Goal: Task Accomplishment & Management: Use online tool/utility

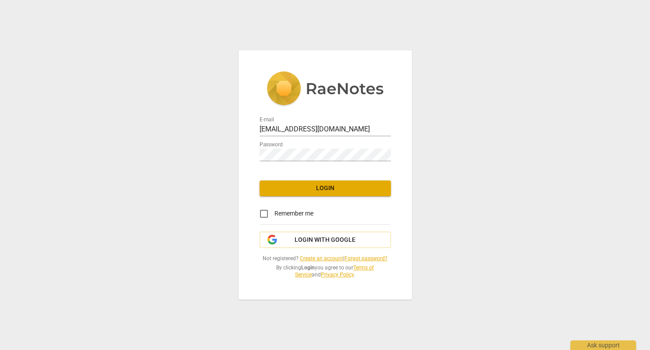
click at [324, 188] on span "Login" at bounding box center [324, 188] width 117 height 9
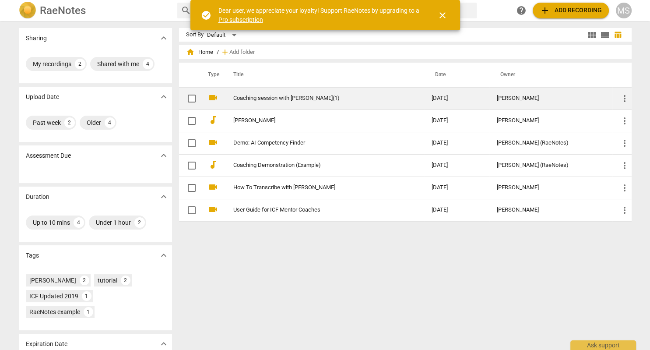
click at [350, 97] on link "Coaching session with [PERSON_NAME](1)" at bounding box center [316, 98] width 167 height 7
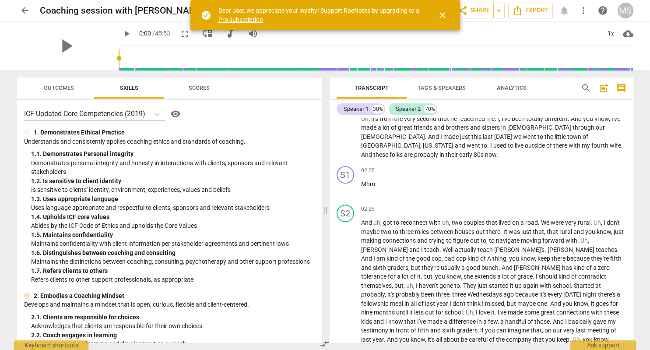
scroll to position [565, 0]
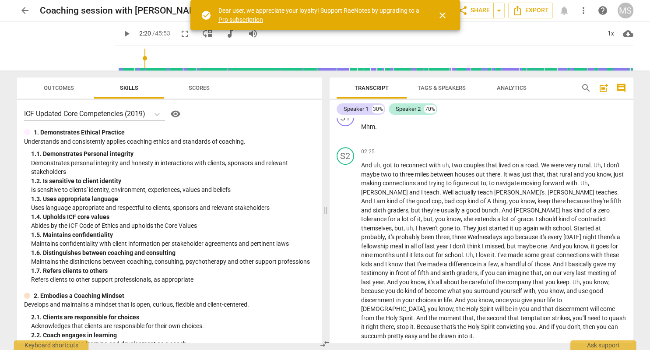
drag, startPoint x: 108, startPoint y: 58, endPoint x: 135, endPoint y: 59, distance: 27.6
click at [135, 59] on input "range" at bounding box center [376, 58] width 514 height 28
click at [121, 35] on span "play_arrow" at bounding box center [126, 33] width 10 height 10
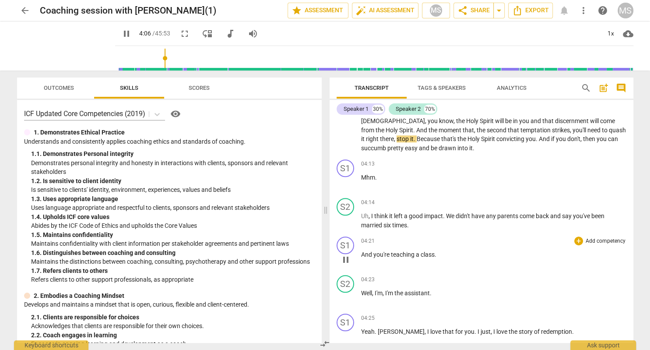
scroll to position [766, 0]
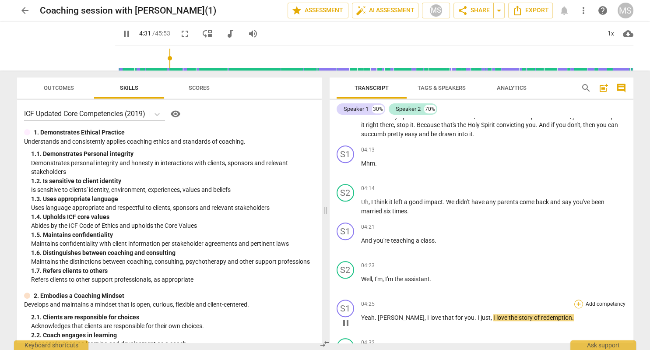
click at [577, 299] on div "+" at bounding box center [578, 303] width 9 height 9
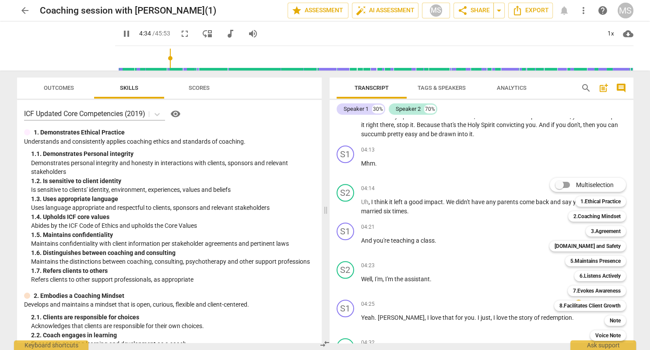
click at [117, 34] on div at bounding box center [325, 175] width 650 height 350
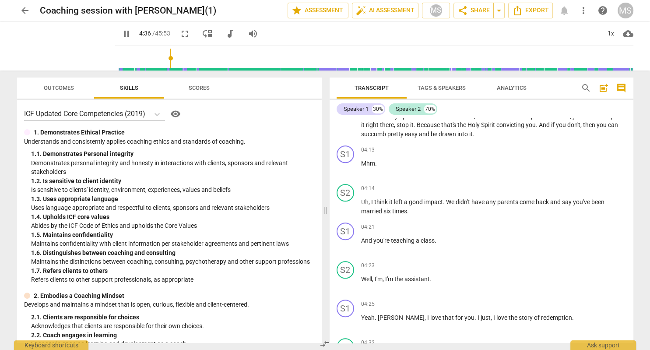
click at [121, 34] on span "pause" at bounding box center [126, 33] width 10 height 10
type input "277"
click at [577, 299] on div "+" at bounding box center [578, 303] width 9 height 9
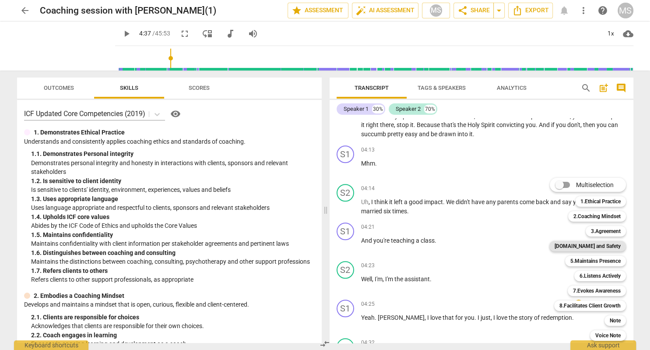
click at [592, 247] on b "[DOMAIN_NAME] and Safety" at bounding box center [587, 246] width 66 height 10
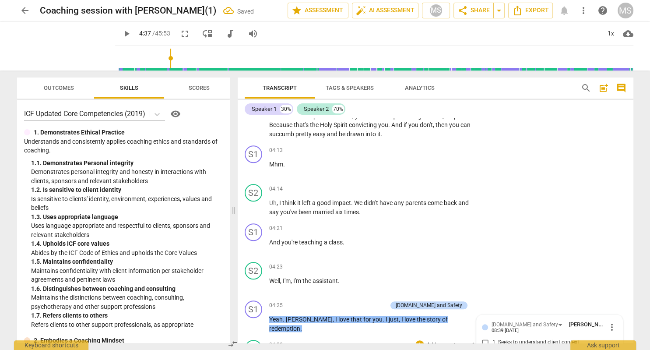
scroll to position [1034, 0]
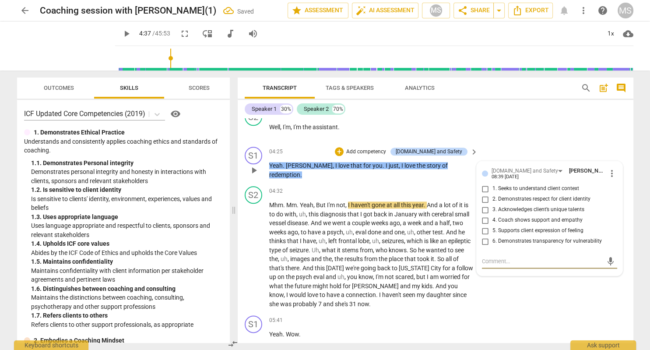
type textarea "G"
type textarea "Gr"
type textarea "Gre"
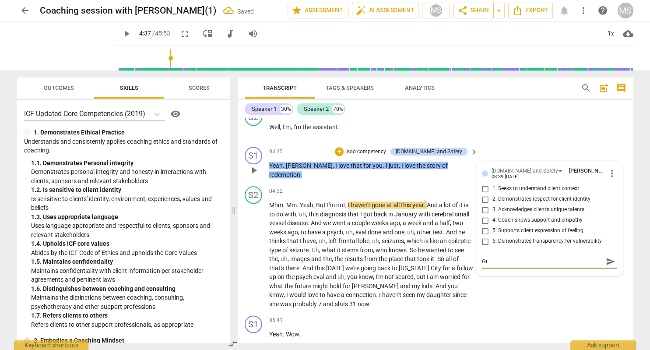
type textarea "Gre"
type textarea "Grea"
type textarea "Great"
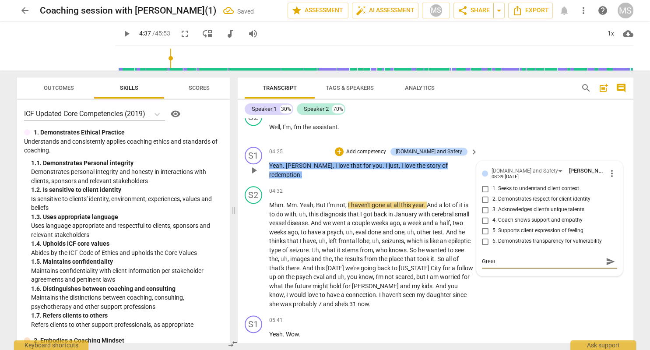
type textarea "Great"
type textarea "Great a"
type textarea "Great af"
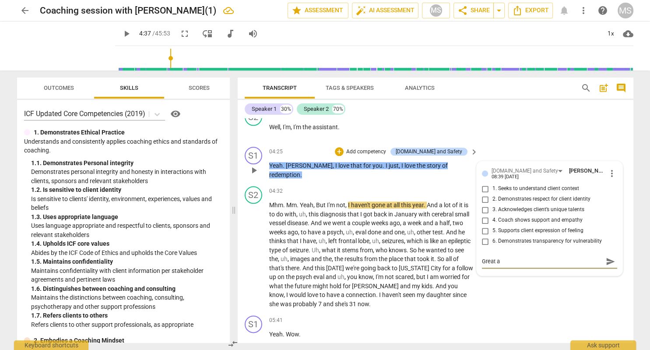
type textarea "Great af"
type textarea "Great aff"
type textarea "Great affi"
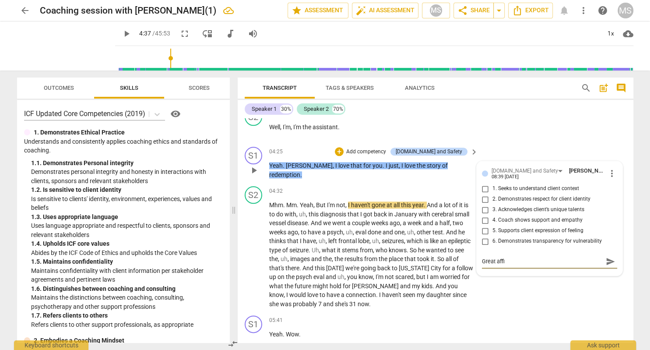
type textarea "Great affir"
type textarea "Great affirm"
type textarea "Great affirmi"
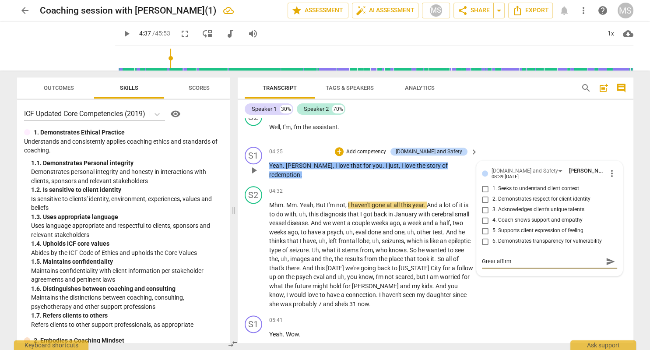
type textarea "Great affirmi"
type textarea "Great affirmin"
type textarea "Great affirming"
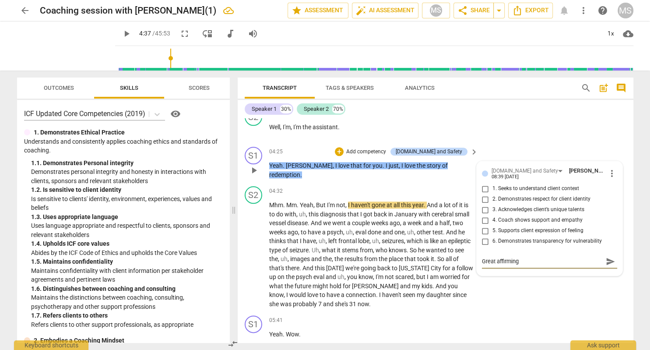
type textarea "Great affirming"
type textarea "Great affirming s"
type textarea "Great affirming st"
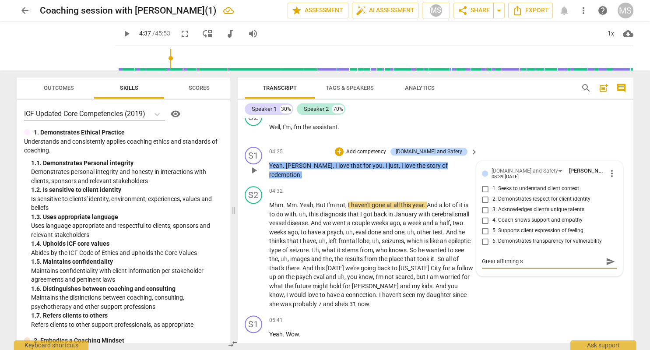
type textarea "Great affirming st"
type textarea "Great affirming sta"
type textarea "Great affirming stat"
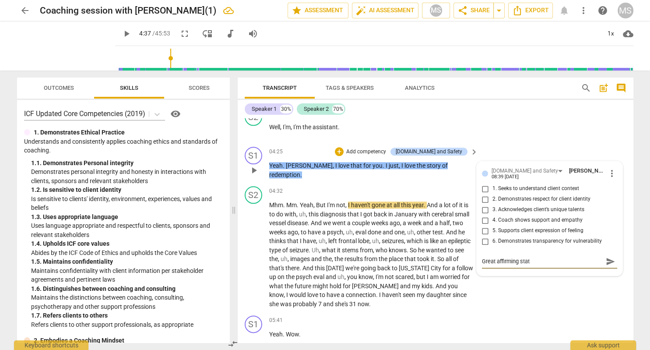
type textarea "Great affirming state"
type textarea "Great affirming statem"
type textarea "Great affirming stateme"
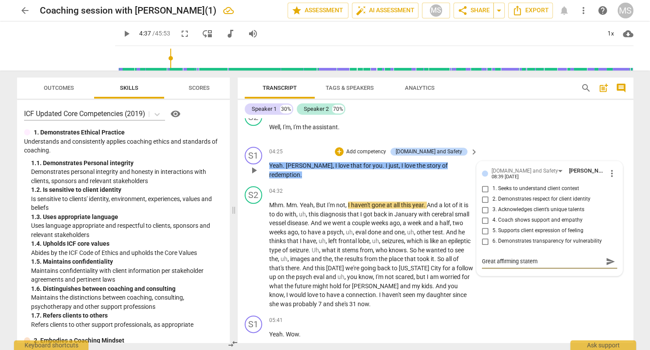
type textarea "Great affirming stateme"
type textarea "Great affirming statemen"
type textarea "Great affirming statement"
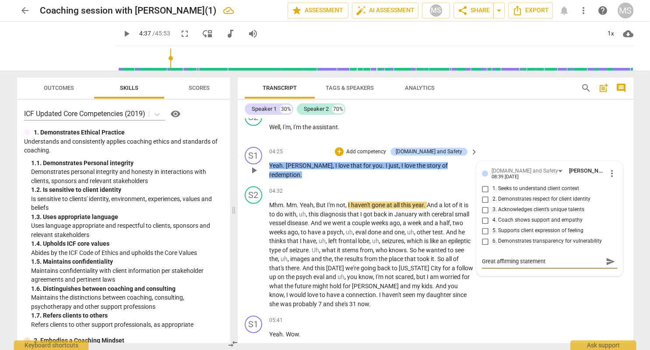
type textarea "Great affirming statement."
click at [609, 256] on span "send" at bounding box center [610, 261] width 10 height 10
click at [121, 34] on span "play_arrow" at bounding box center [126, 33] width 10 height 10
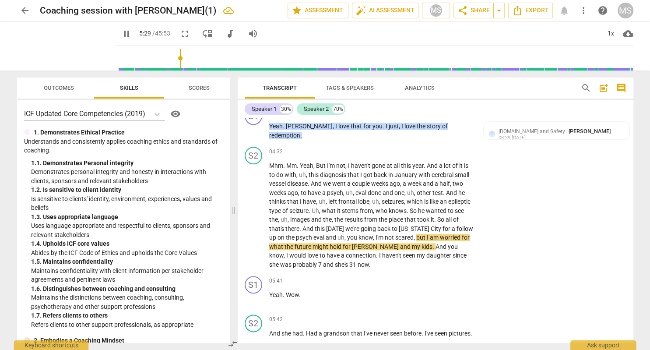
scroll to position [1134, 0]
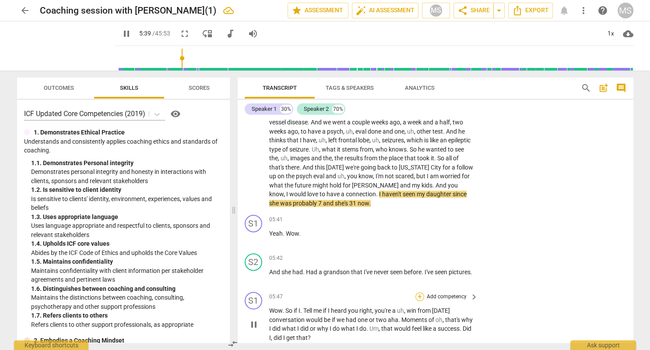
click at [420, 292] on div "+" at bounding box center [419, 296] width 9 height 9
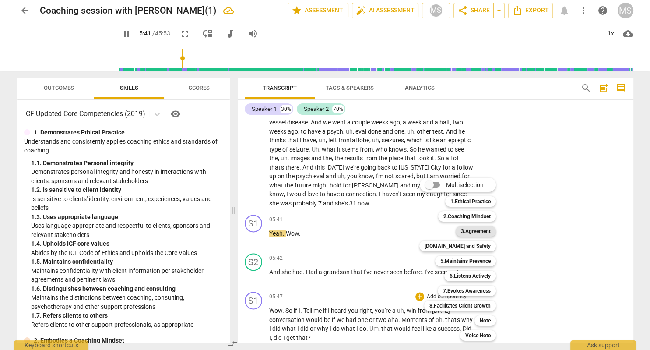
click at [484, 233] on b "3.Agreement" at bounding box center [476, 231] width 30 height 10
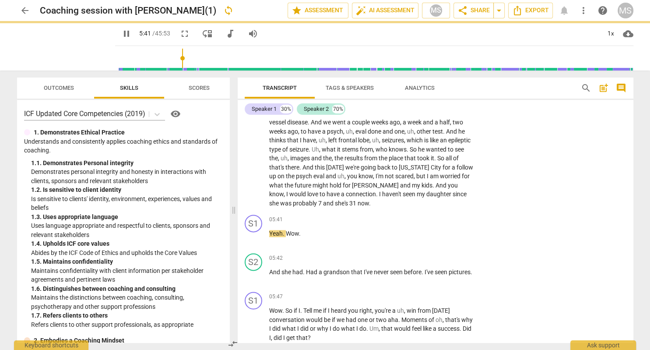
type input "341"
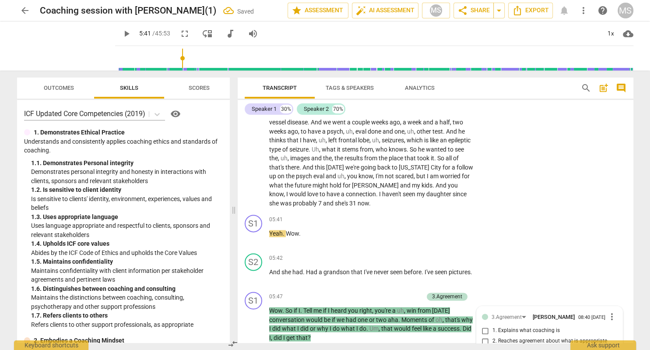
scroll to position [1326, 0]
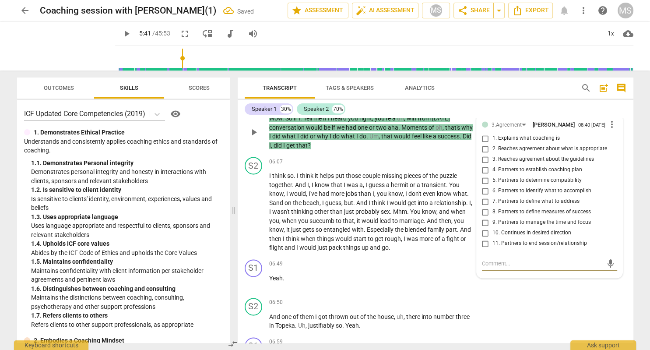
type textarea "B"
type textarea "Be"
type textarea "Bef"
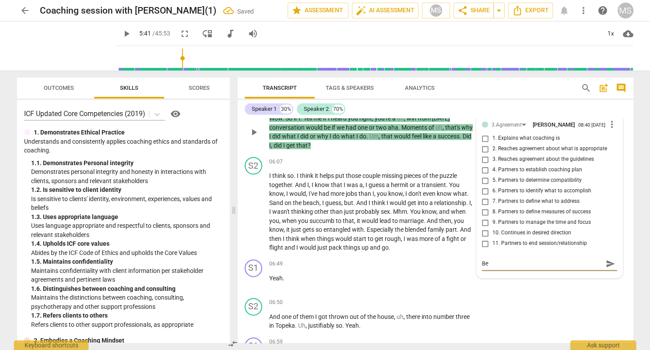
type textarea "Bef"
type textarea "Befo"
type textarea "Befor"
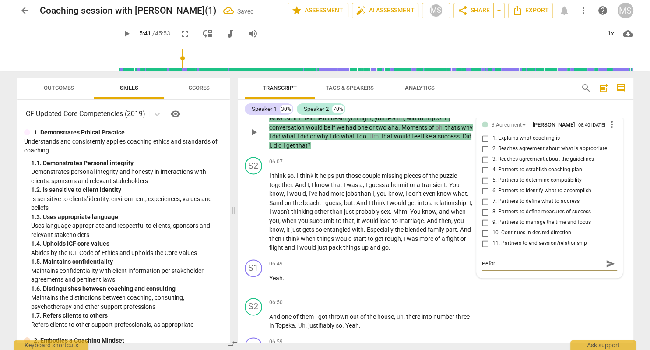
type textarea "Before"
type textarea "Before e"
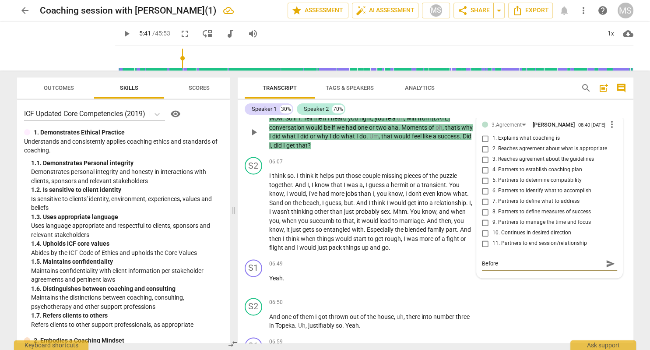
type textarea "Before e"
type textarea "Before es"
type textarea "Before est"
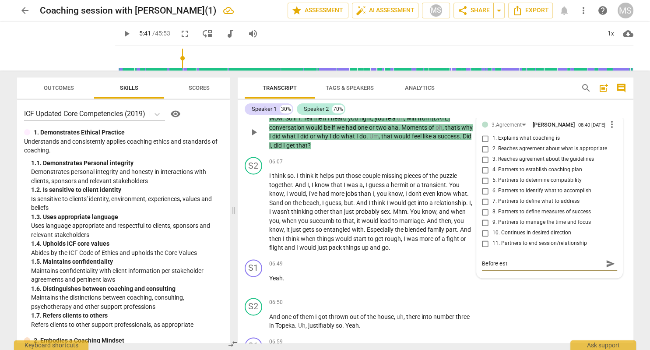
type textarea "Before esta"
type textarea "Before estab"
type textarea "Before establ"
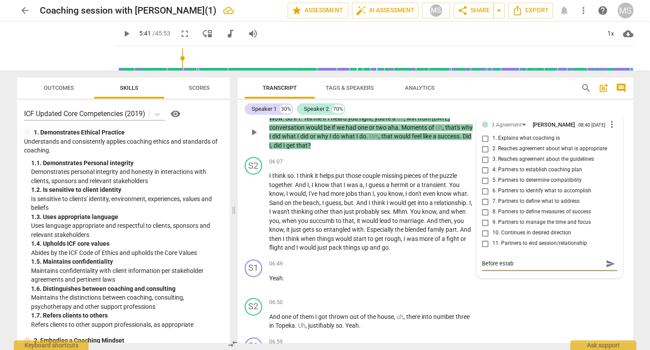
type textarea "Before establ"
type textarea "Before establi"
type textarea "Before establis"
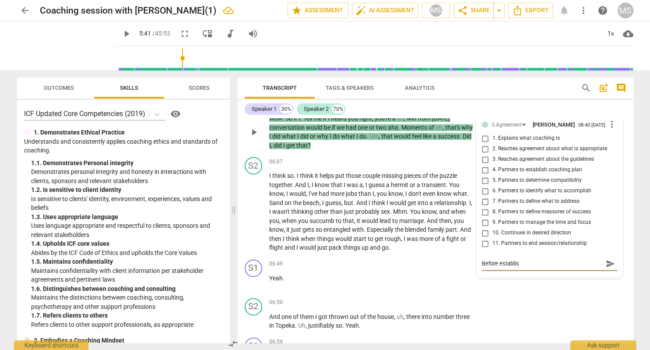
type textarea "Before establish"
type textarea "Before establishi"
type textarea "Before establishin"
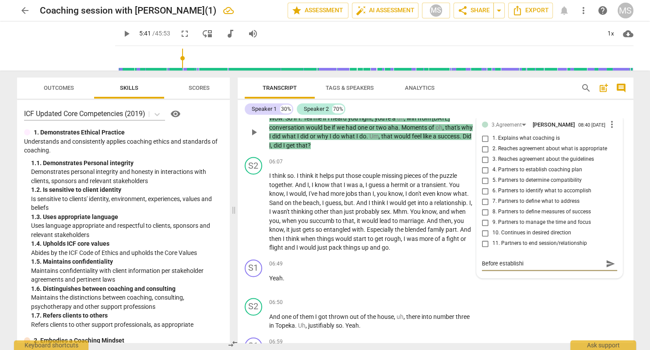
type textarea "Before establishin"
type textarea "Before establishing"
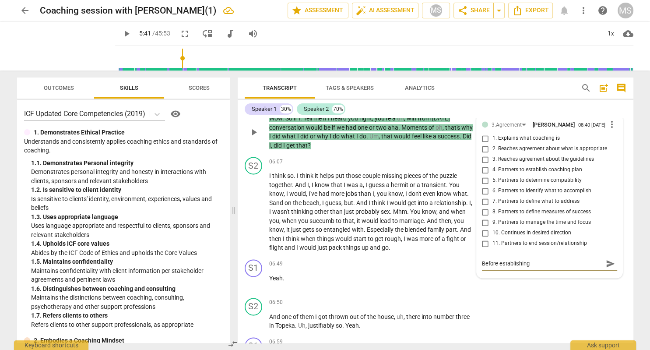
type textarea "Before establishing"
type textarea "Before establishin"
type textarea "Before establishi"
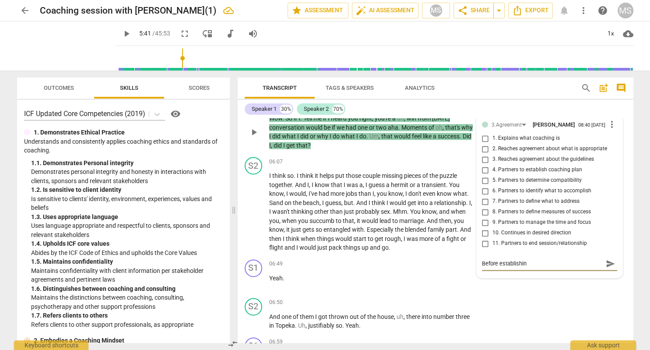
type textarea "Before establishi"
type textarea "Before establish"
type textarea "Before establis"
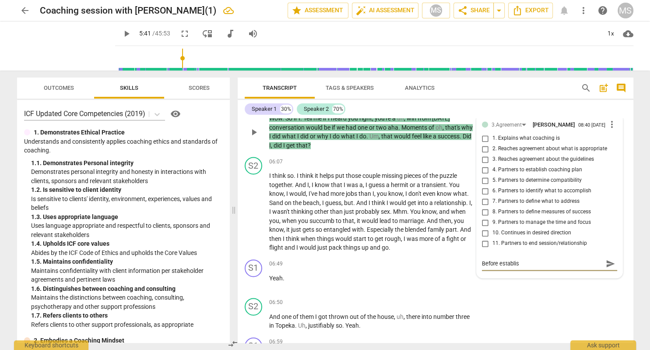
type textarea "Before establi"
type textarea "Before establ"
type textarea "Before estab"
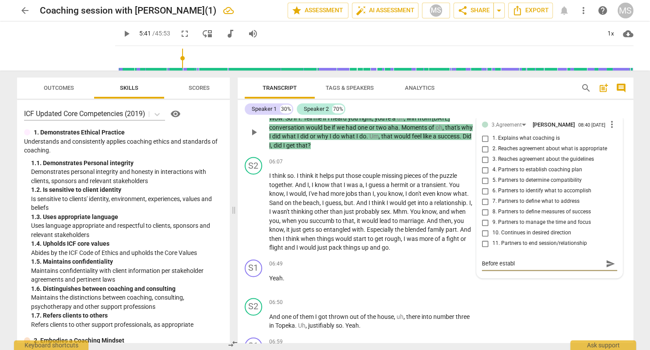
type textarea "Before estab"
type textarea "Before esta"
type textarea "Before est"
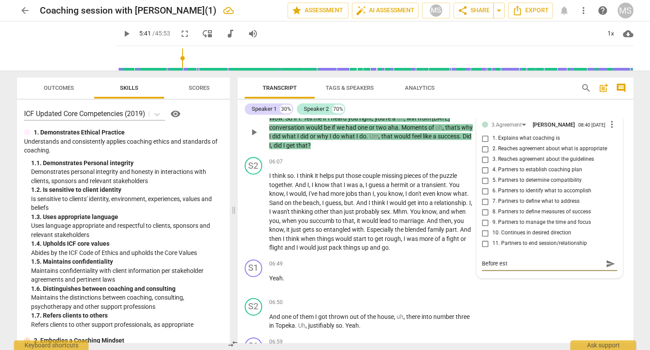
type textarea "Before es"
type textarea "Before e"
type textarea "Before"
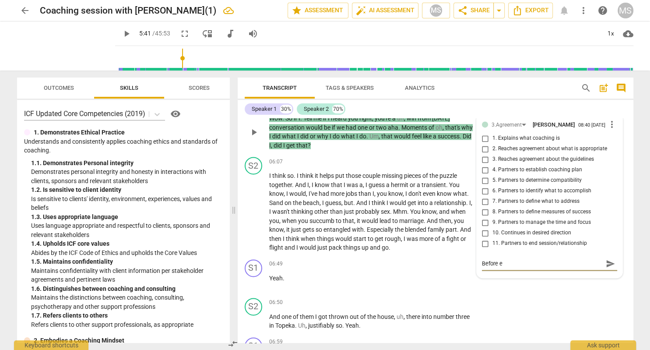
type textarea "Before"
type textarea "Before d"
type textarea "Before de"
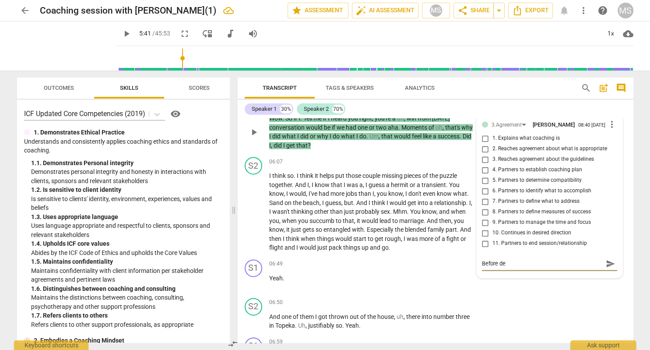
type textarea "Before det"
type textarea "Before dete"
type textarea "Before deter"
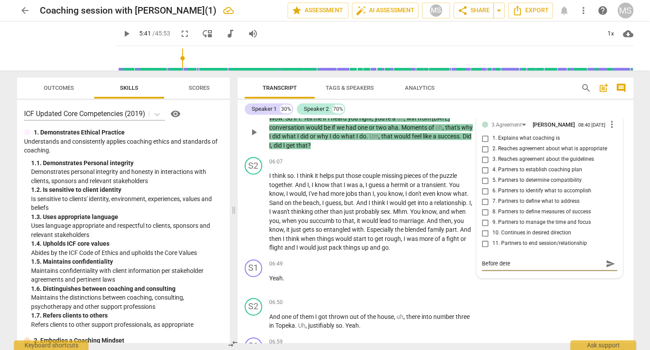
type textarea "Before deter"
type textarea "Before determ"
type textarea "Before determi"
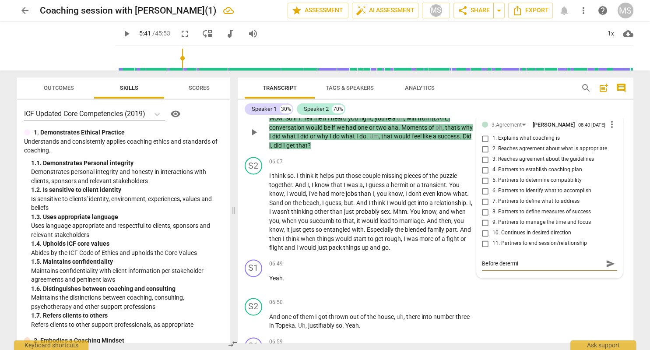
type textarea "Before determin"
type textarea "Before determing"
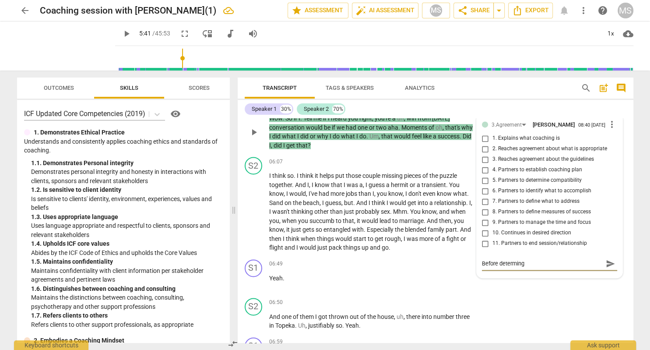
type textarea "Before determing"
type textarea "Before determing t"
type textarea "Before determing th"
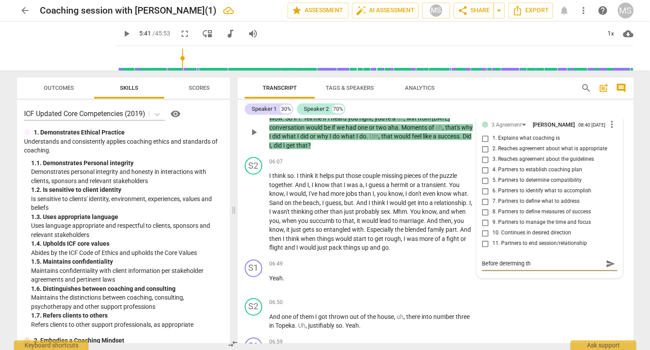
type textarea "Before determing the"
type textarea "Before determing the ""
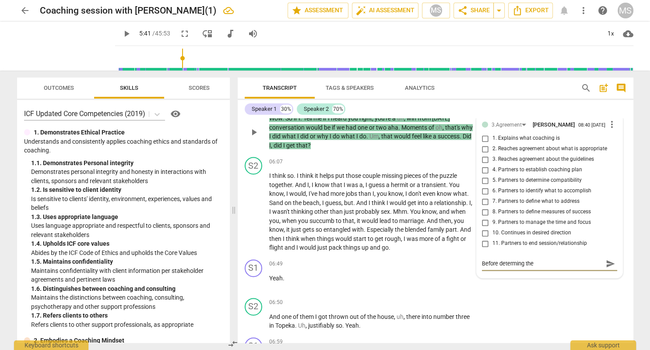
type textarea "Before determing the ""
type textarea "Before determing the "w"
type textarea "Before determing the "wi"
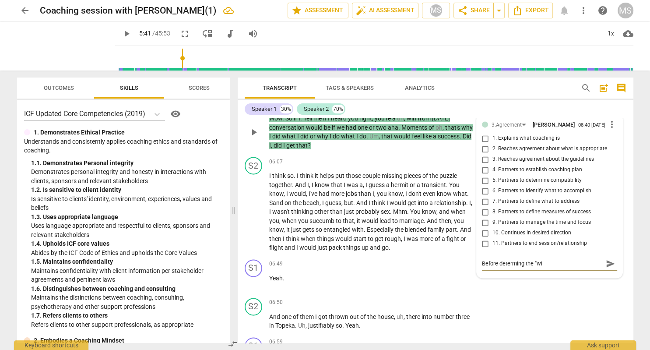
type textarea "Before determing the "win"
type textarea "Before determing the "win""
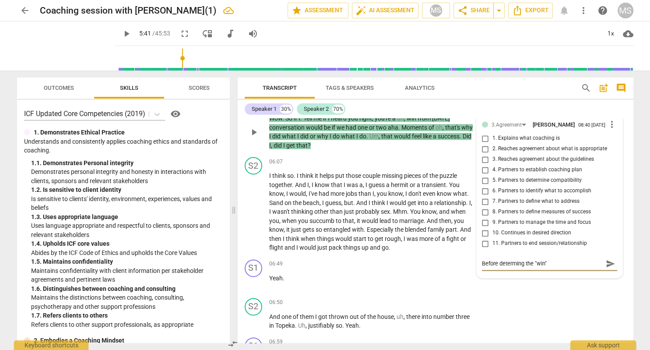
type textarea "Before determing the "win""
type textarea "Before determing the "win" f"
type textarea "Before determing the "win" fo"
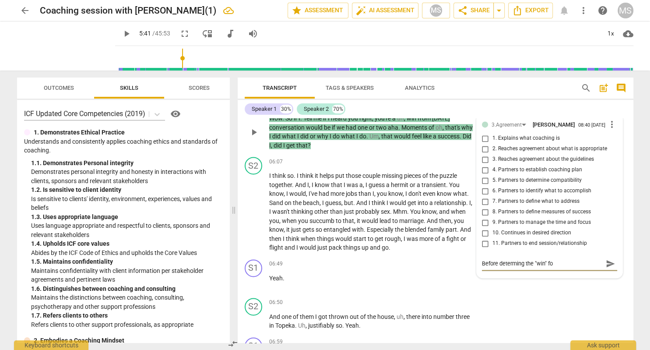
type textarea "Before determing the "win" for"
type textarea "Before determing the "win" for t"
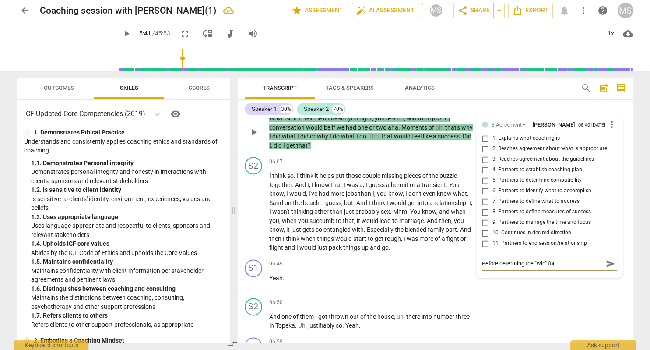
type textarea "Before determing the "win" for t"
type textarea "Before determing the "win" for th"
type textarea "Before determing the "win" for thi"
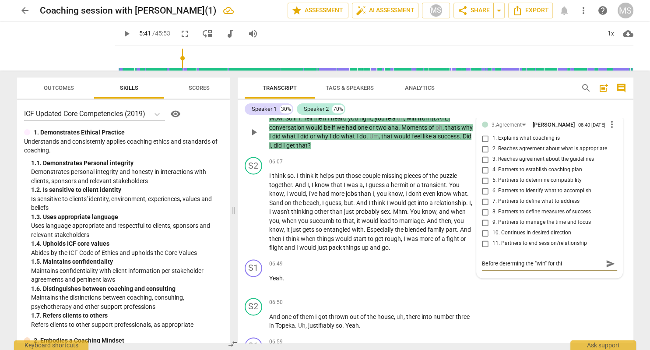
type textarea "Before determing the "win" for this"
type textarea "Before determing the "win" for this c"
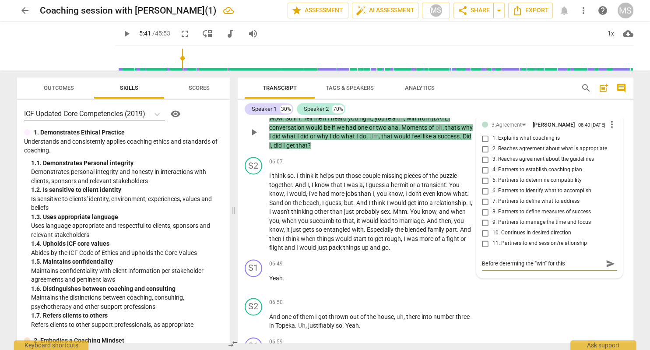
type textarea "Before determing the "win" for this c"
type textarea "Before determing the "win" for this co"
type textarea "Before determing the "win" for this con"
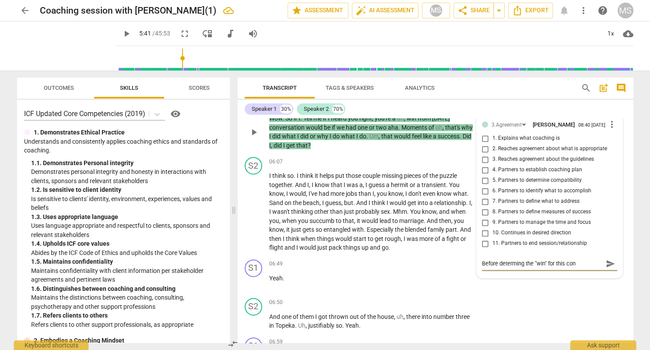
type textarea "Before determing the "win" for this conv"
type textarea "Before determing the "win" for this conve"
type textarea "Before determing the "win" for this conver"
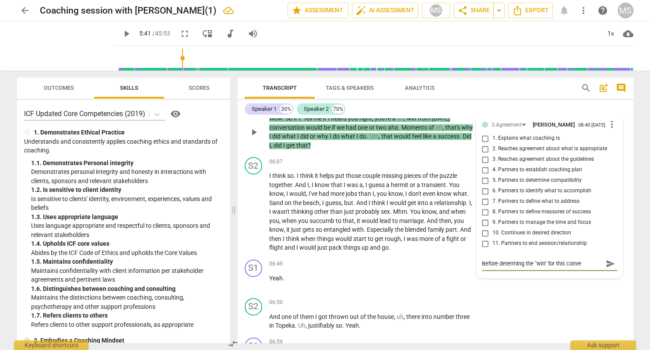
type textarea "Before determing the "win" for this conver"
type textarea "Before determing the "win" for this convers"
type textarea "Before determing the "win" for this conversa"
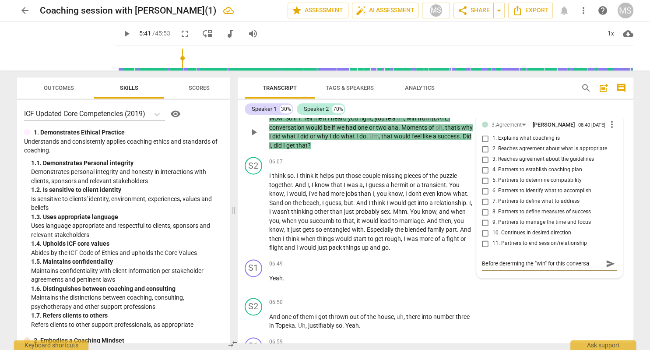
type textarea "Before determing the "win" for this conversat"
type textarea "Before determing the "win" for this conversati"
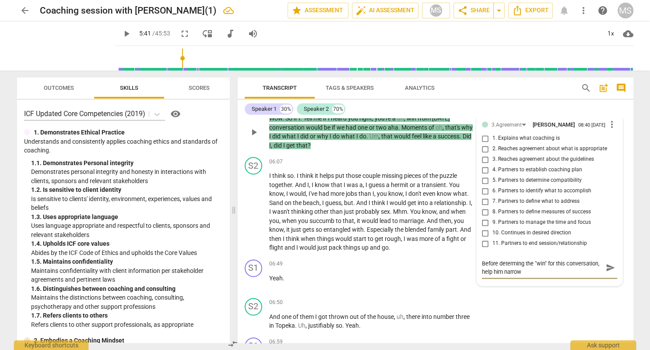
click at [512, 259] on textarea "Before determing the "win" for this conversation, help him narrow" at bounding box center [542, 267] width 121 height 16
click at [515, 259] on textarea "Before determing the "win" for this conversation, help him narrow" at bounding box center [542, 267] width 121 height 16
click at [561, 259] on textarea "Before determining the "win" for this conversation, help him narrow" at bounding box center [542, 267] width 121 height 16
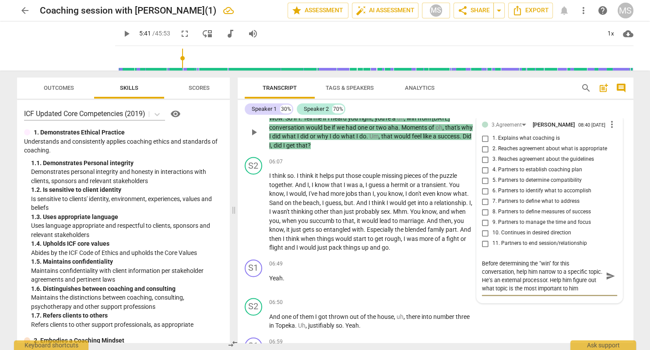
scroll to position [7, 0]
click at [613, 271] on span "send" at bounding box center [610, 276] width 10 height 10
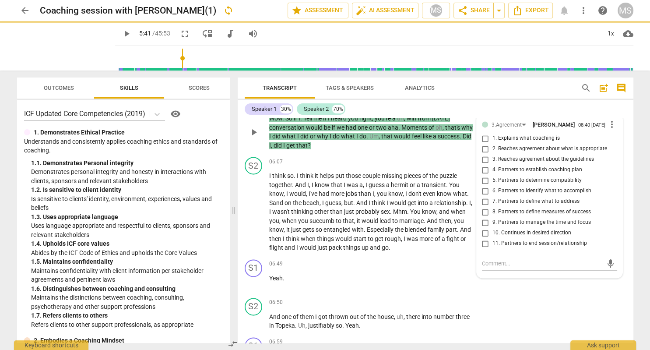
scroll to position [0, 0]
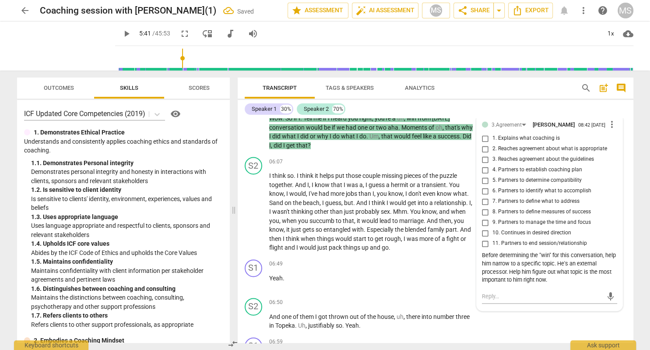
click at [121, 33] on span "play_arrow" at bounding box center [126, 33] width 10 height 10
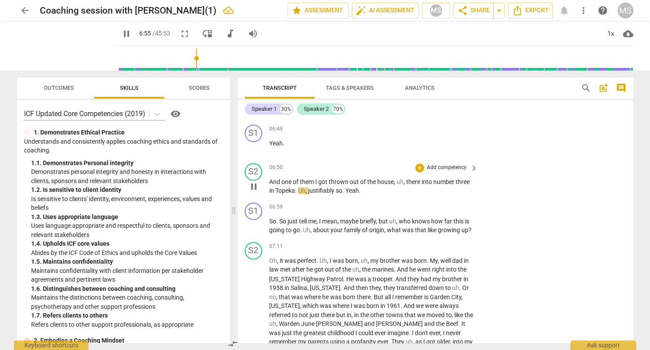
scroll to position [1478, 0]
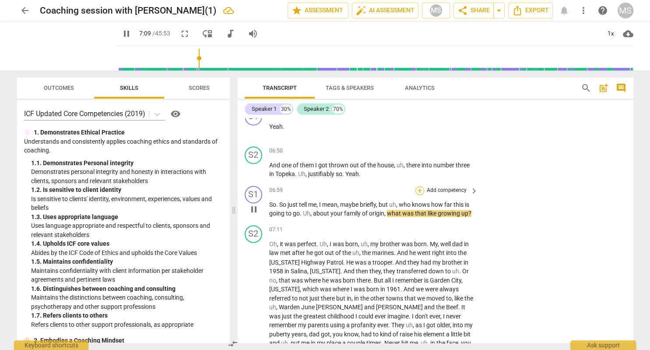
click at [419, 186] on div "+" at bounding box center [419, 190] width 9 height 9
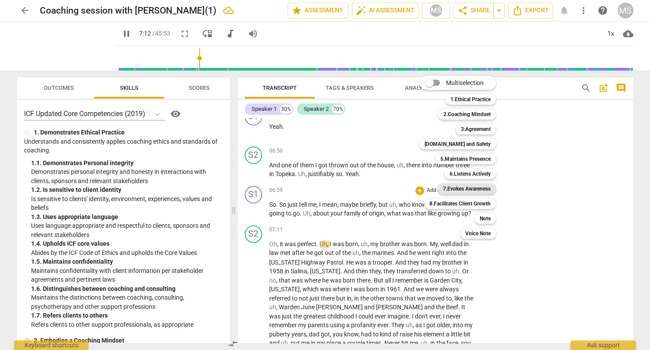
click at [480, 189] on b "7.Evokes Awareness" at bounding box center [467, 188] width 48 height 10
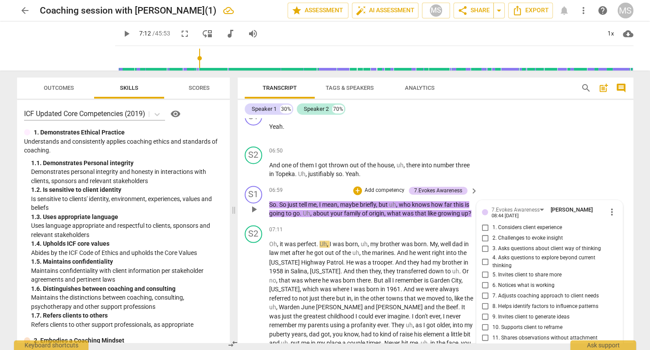
scroll to position [1480, 0]
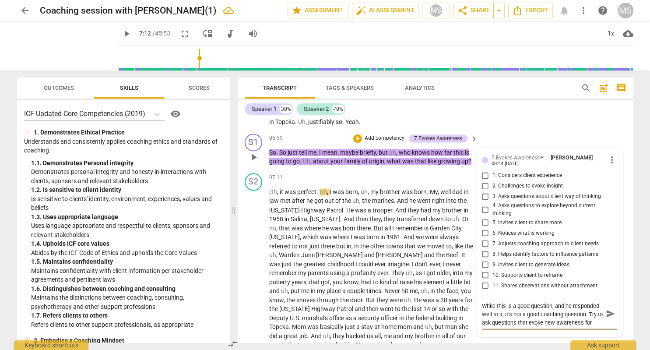
scroll to position [8, 0]
click at [503, 301] on textarea "While this is a good question, and he responded well to it, it's not a good coa…" at bounding box center [542, 313] width 121 height 25
click at [612, 317] on span "send" at bounding box center [610, 322] width 10 height 10
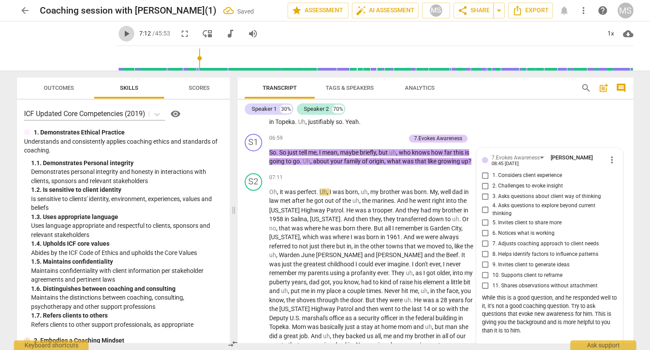
click at [121, 34] on span "play_arrow" at bounding box center [126, 33] width 10 height 10
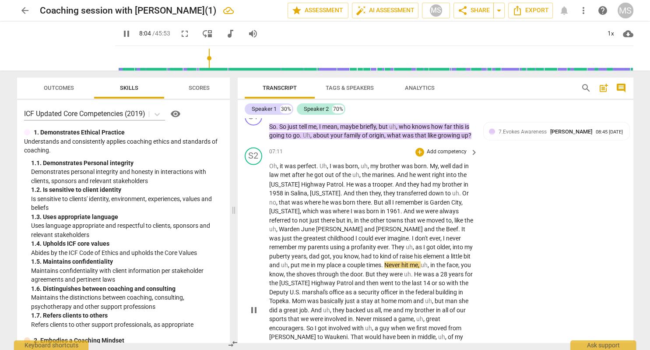
scroll to position [1681, 0]
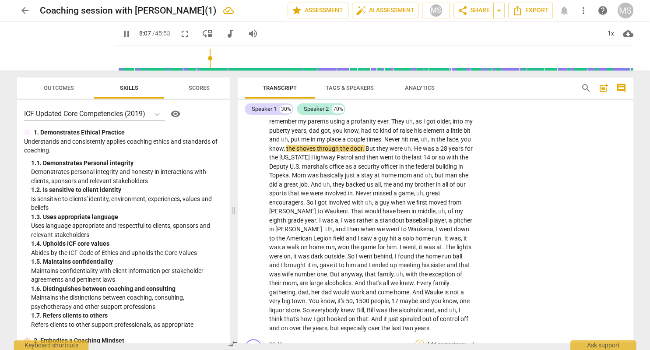
click at [420, 339] on div "+" at bounding box center [419, 343] width 9 height 9
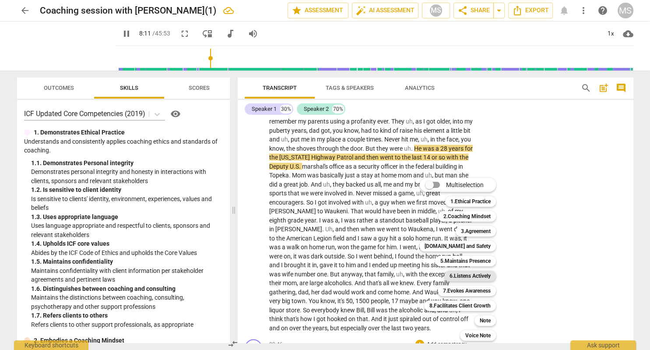
click at [478, 276] on b "6.Listens Actively" at bounding box center [469, 275] width 41 height 10
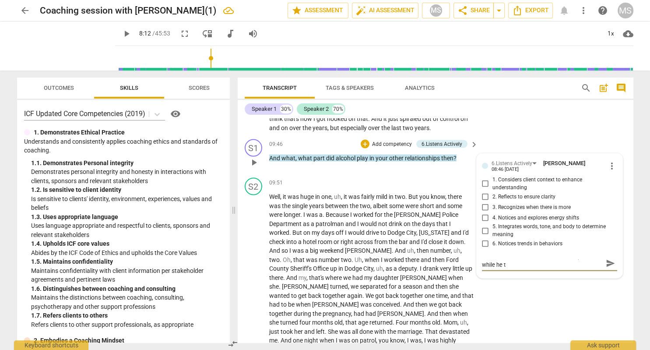
scroll to position [0, 0]
click at [614, 263] on span "send" at bounding box center [610, 268] width 10 height 10
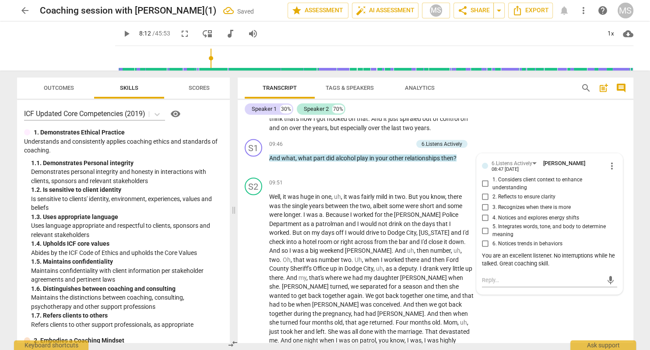
click at [121, 32] on span "play_arrow" at bounding box center [126, 33] width 10 height 10
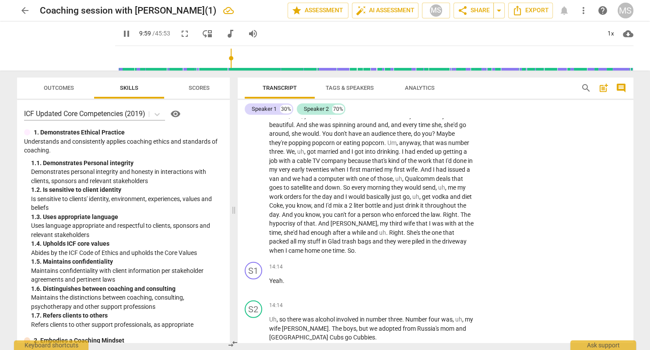
scroll to position [2375, 0]
click at [121, 34] on span "pause" at bounding box center [126, 33] width 10 height 10
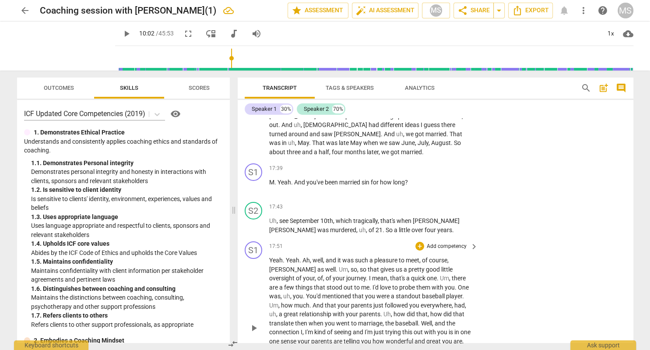
scroll to position [3080, 0]
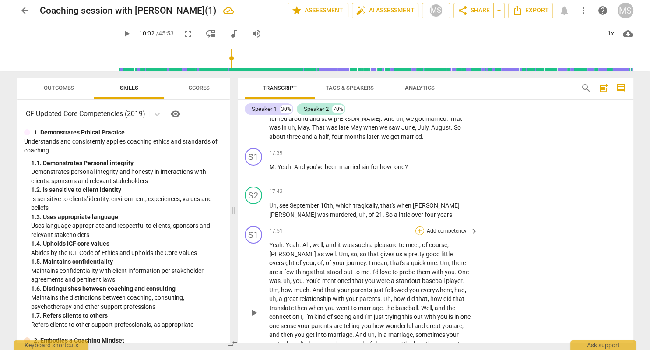
click at [419, 226] on div "+" at bounding box center [419, 230] width 9 height 9
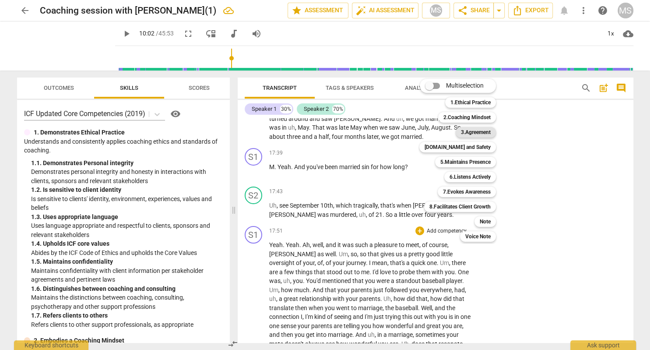
click at [486, 130] on b "3.Agreement" at bounding box center [476, 132] width 30 height 10
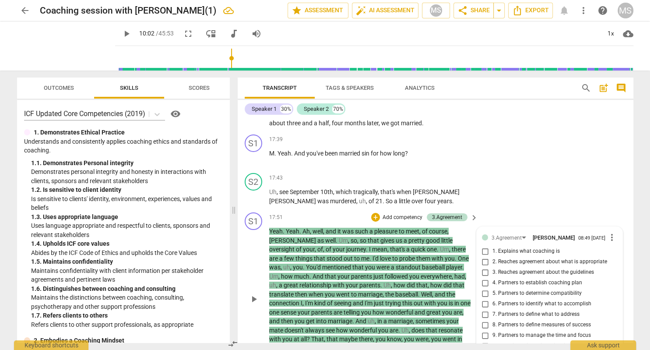
scroll to position [3101, 0]
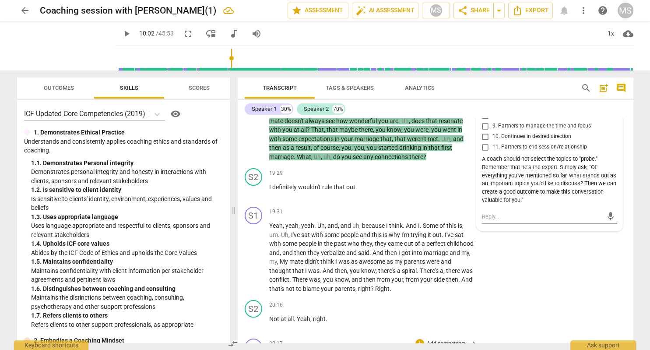
scroll to position [3353, 0]
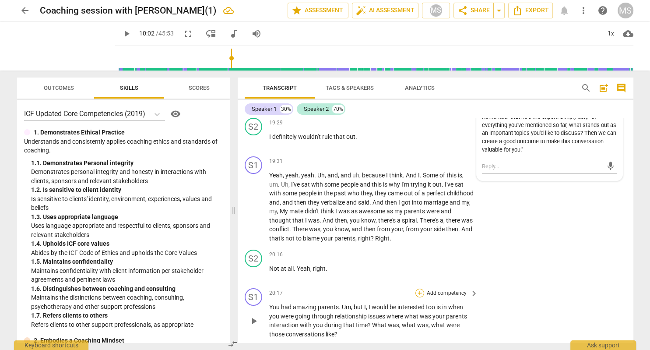
click at [420, 288] on div "+" at bounding box center [419, 292] width 9 height 9
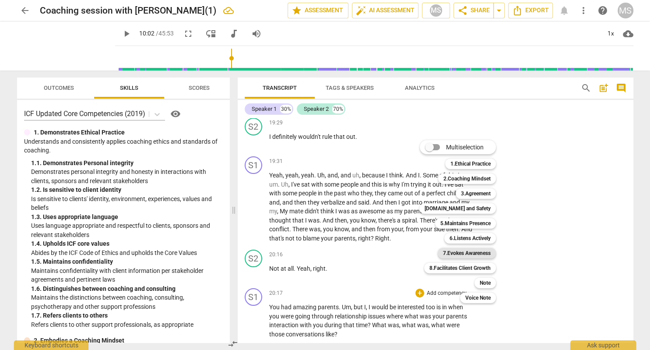
click at [466, 253] on b "7.Evokes Awareness" at bounding box center [467, 253] width 48 height 10
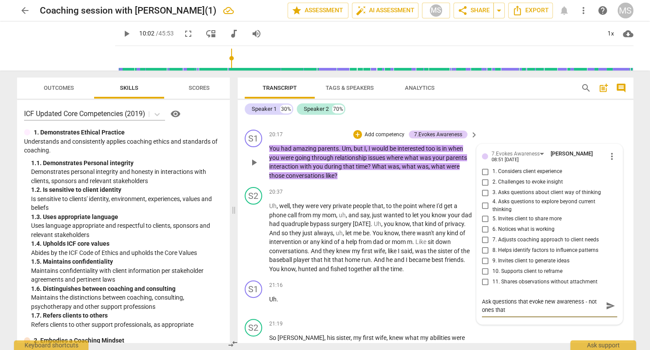
scroll to position [0, 0]
click at [610, 301] on span "send" at bounding box center [610, 306] width 10 height 10
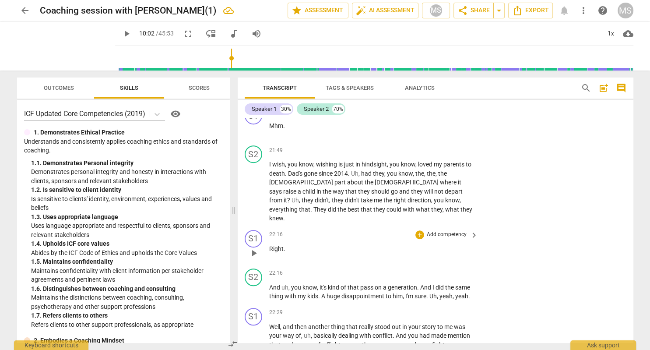
scroll to position [3864, 0]
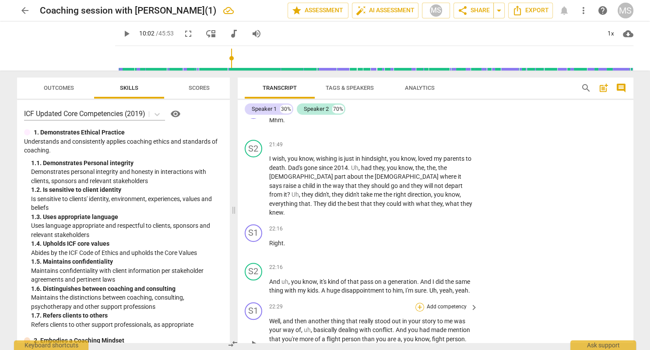
click at [420, 302] on div "+" at bounding box center [419, 306] width 9 height 9
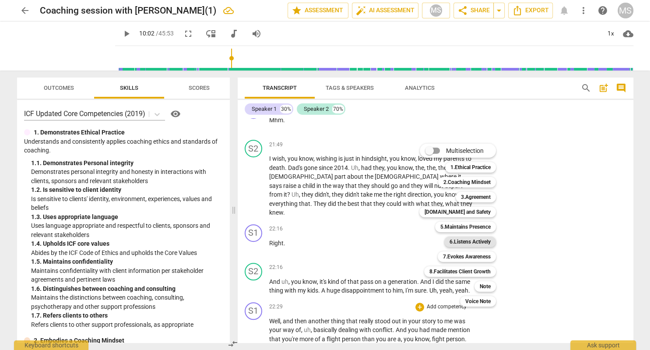
click at [465, 242] on b "6.Listens Actively" at bounding box center [469, 241] width 41 height 10
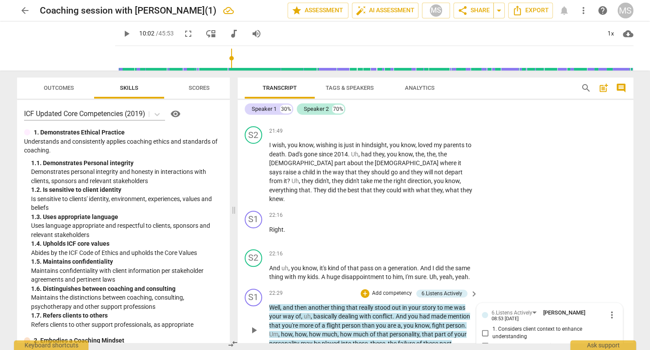
scroll to position [0, 0]
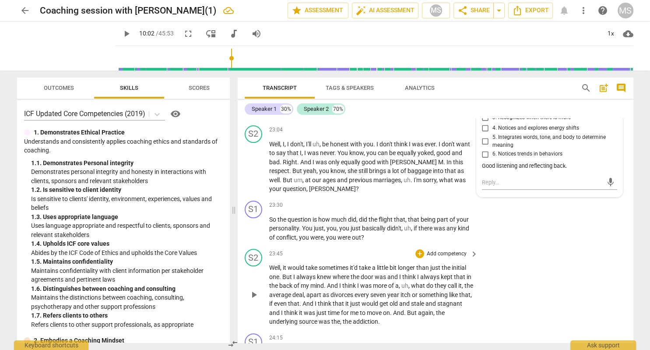
scroll to position [4130, 0]
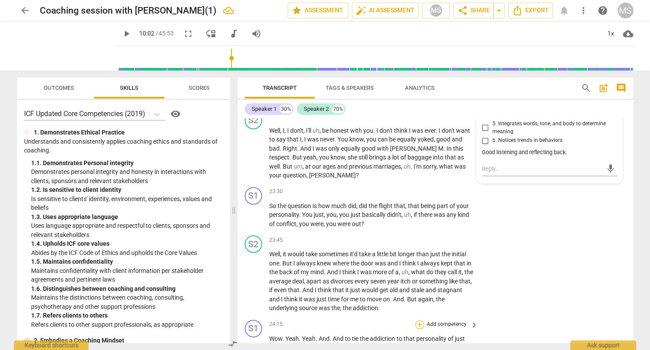
click at [420, 320] on div "+" at bounding box center [419, 324] width 9 height 9
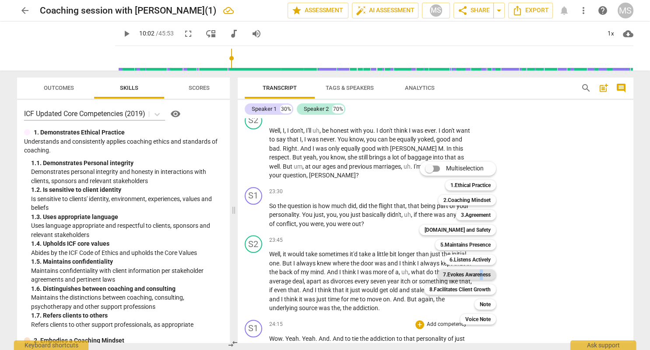
click at [481, 270] on b "7.Evokes Awareness" at bounding box center [467, 274] width 48 height 10
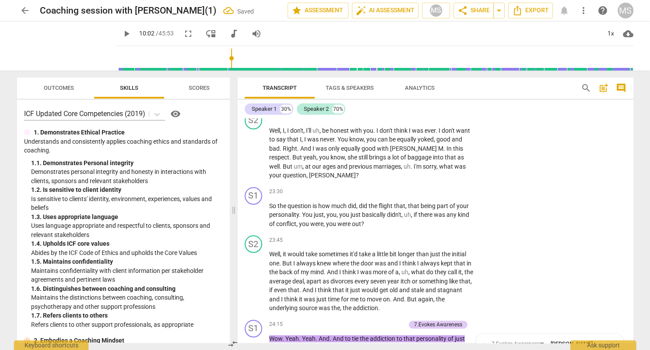
scroll to position [4309, 0]
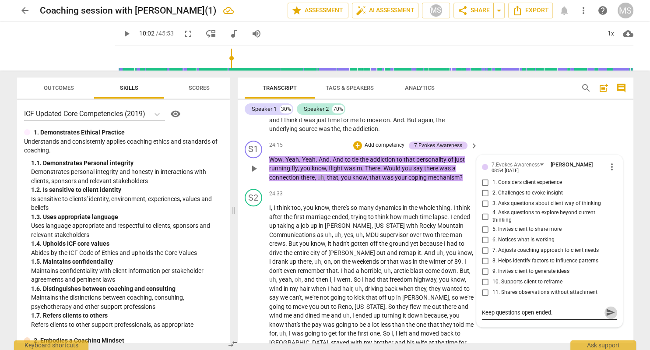
click at [607, 308] on span "send" at bounding box center [610, 313] width 10 height 10
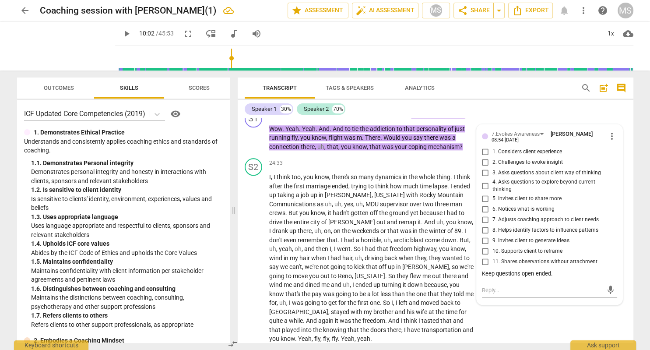
scroll to position [4359, 0]
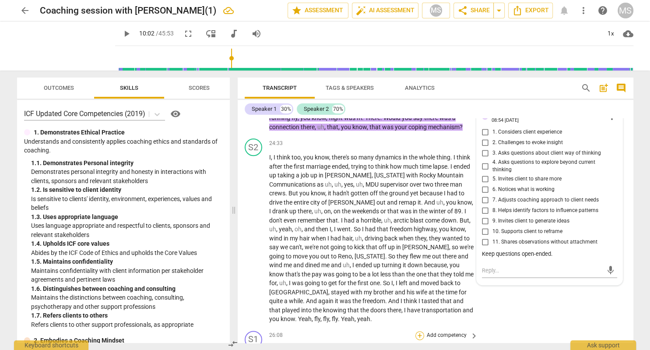
click at [419, 331] on div "+" at bounding box center [419, 335] width 9 height 9
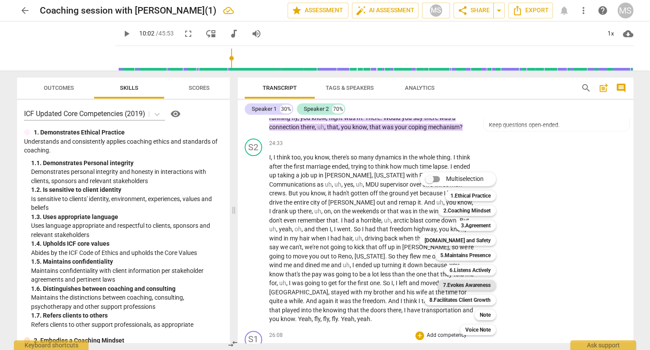
click at [483, 285] on b "7.Evokes Awareness" at bounding box center [467, 285] width 48 height 10
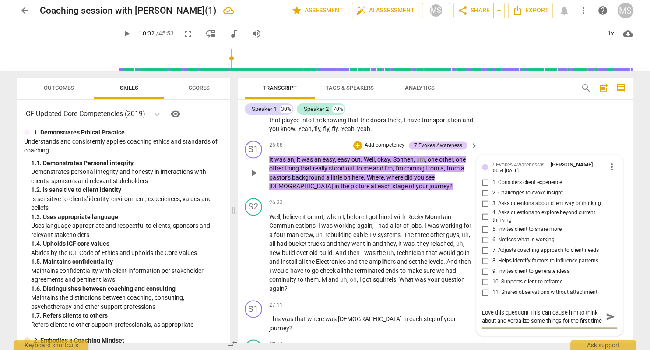
scroll to position [7, 0]
click at [609, 311] on span "send" at bounding box center [610, 316] width 10 height 10
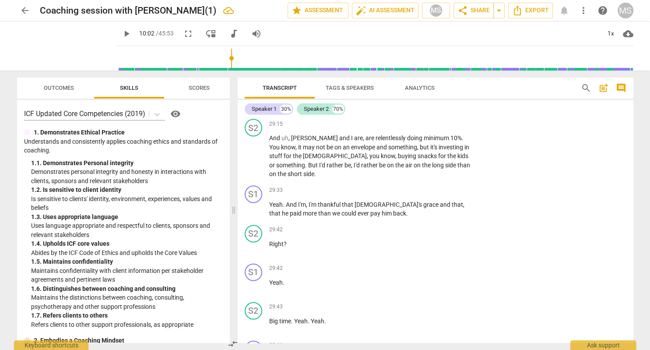
scroll to position [5154, 0]
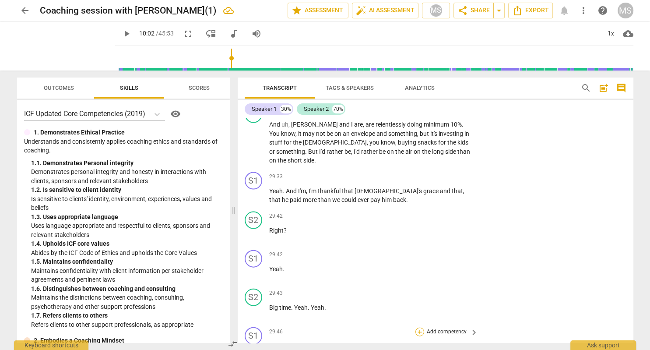
click at [420, 327] on div "+" at bounding box center [419, 331] width 9 height 9
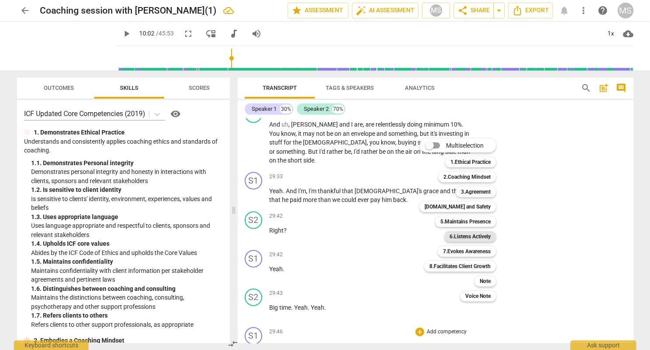
click at [469, 236] on b "6.Listens Actively" at bounding box center [469, 236] width 41 height 10
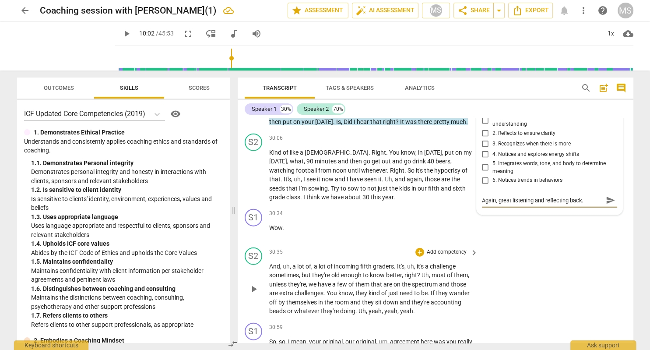
scroll to position [5406, 0]
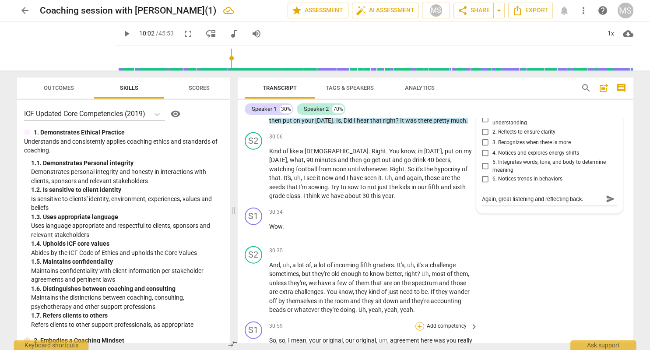
click at [421, 322] on div "+" at bounding box center [419, 326] width 9 height 9
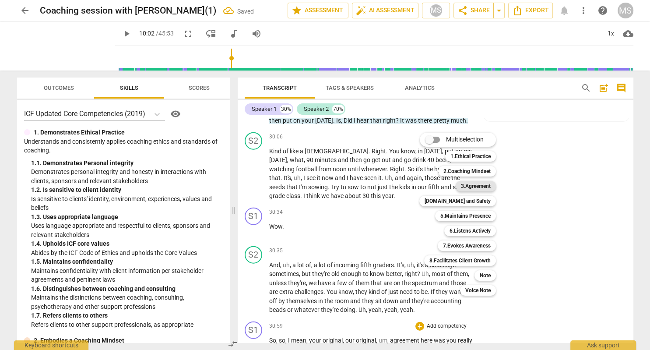
click at [487, 188] on b "3.Agreement" at bounding box center [476, 186] width 30 height 10
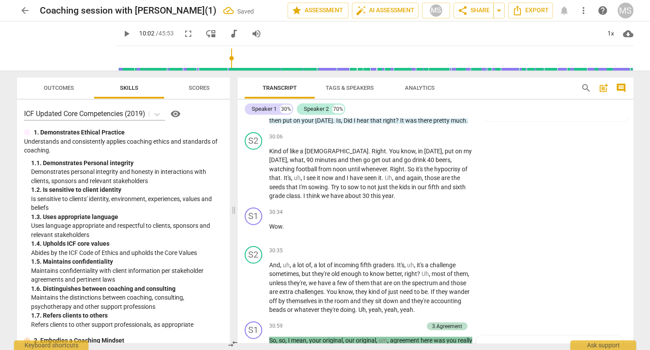
scroll to position [5548, 0]
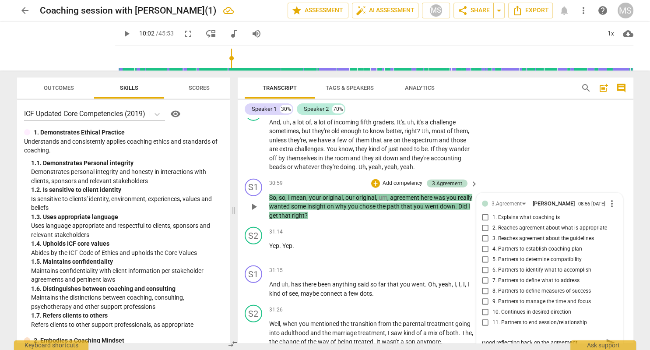
click at [609, 337] on span "send" at bounding box center [610, 342] width 10 height 10
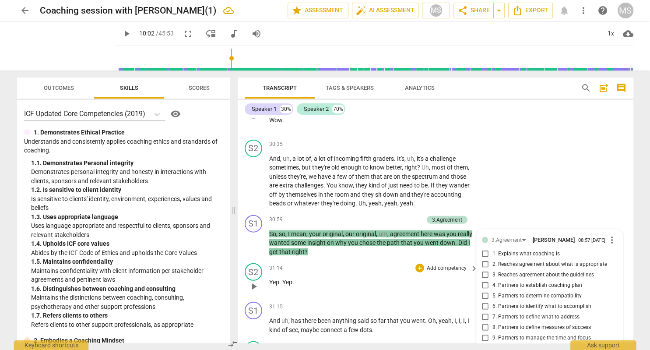
scroll to position [5498, 0]
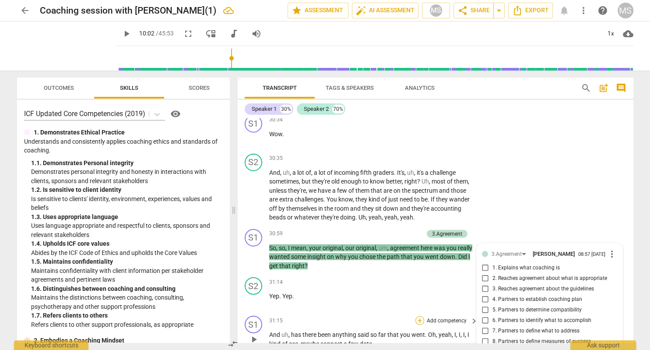
click at [421, 316] on div "+" at bounding box center [419, 320] width 9 height 9
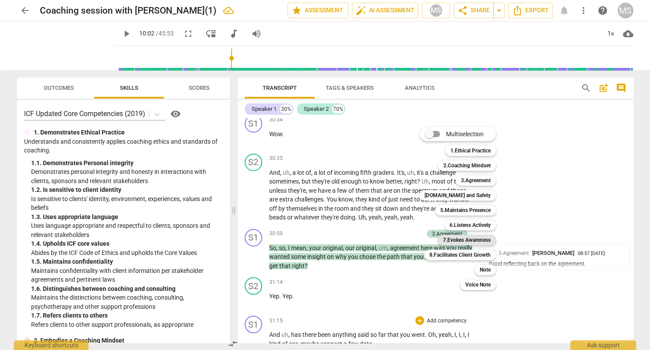
click at [467, 238] on b "7.Evokes Awareness" at bounding box center [467, 239] width 48 height 10
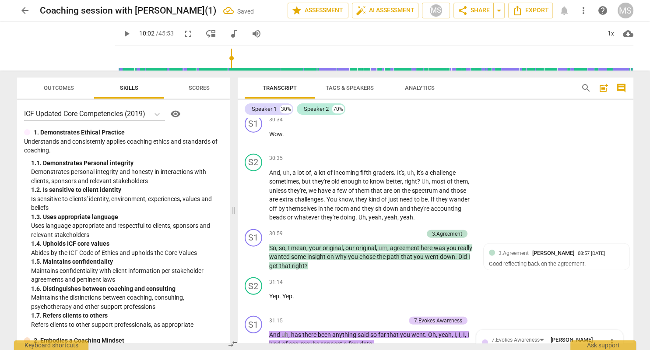
scroll to position [5643, 0]
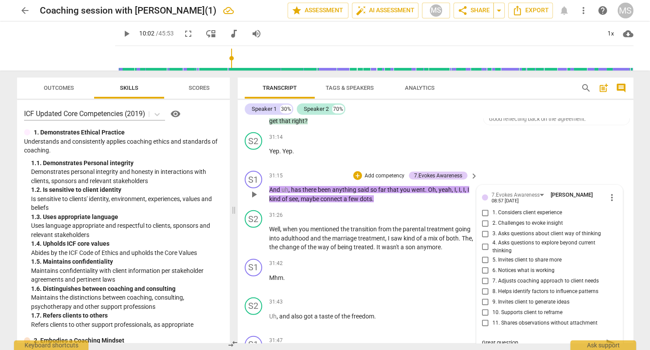
click at [608, 338] on span "send" at bounding box center [610, 343] width 10 height 10
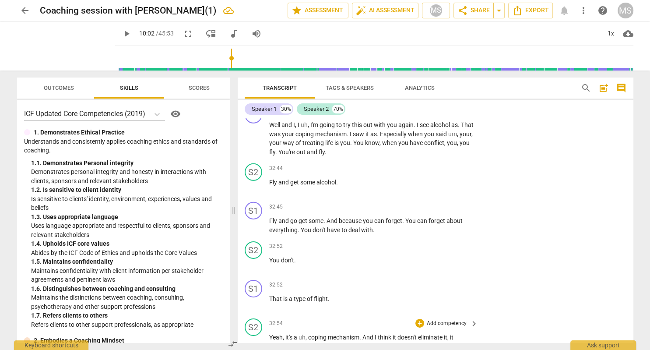
scroll to position [5995, 0]
drag, startPoint x: 223, startPoint y: 57, endPoint x: 474, endPoint y: 52, distance: 251.2
click at [474, 52] on input "range" at bounding box center [376, 58] width 514 height 28
click at [121, 33] on span "play_arrow" at bounding box center [126, 33] width 10 height 10
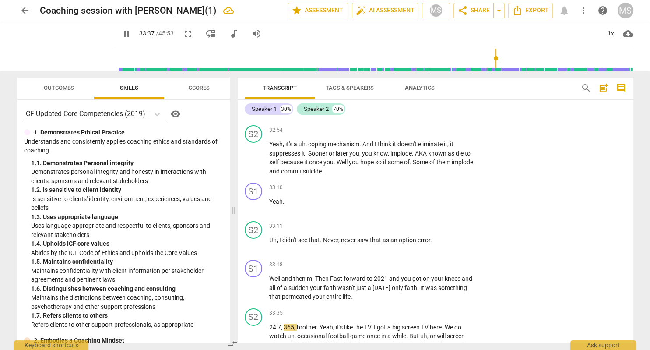
scroll to position [6170, 0]
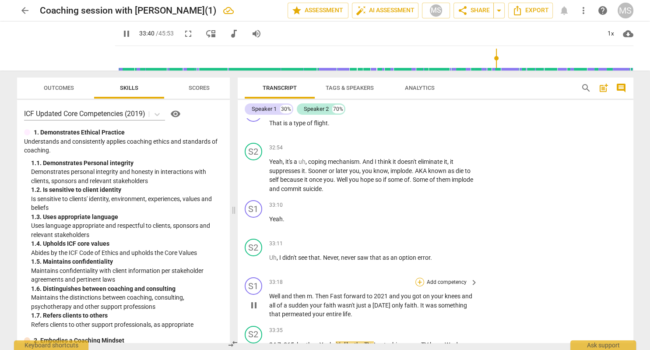
click at [419, 277] on div "+" at bounding box center [419, 281] width 9 height 9
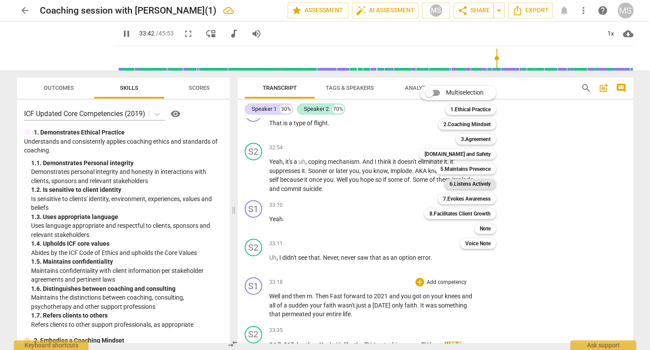
click at [484, 185] on b "6.Listens Actively" at bounding box center [469, 183] width 41 height 10
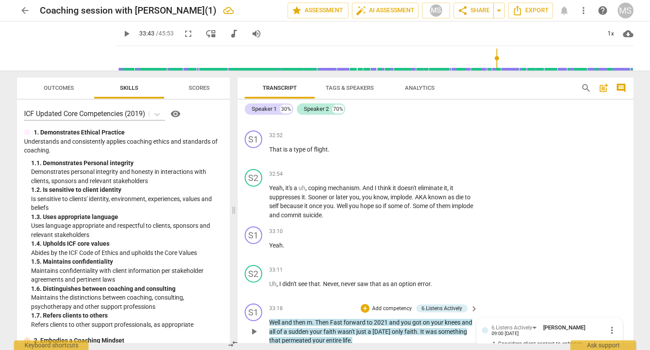
scroll to position [6119, 0]
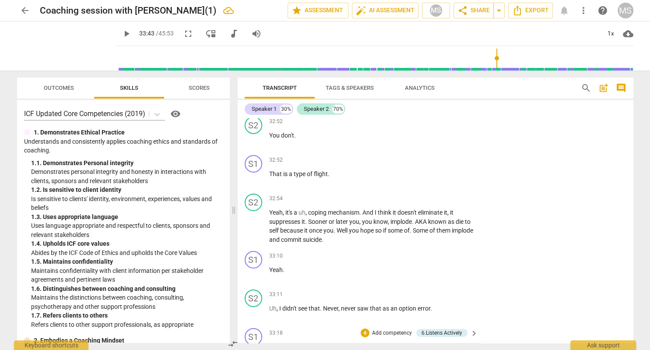
click at [121, 33] on span "play_arrow" at bounding box center [126, 33] width 10 height 10
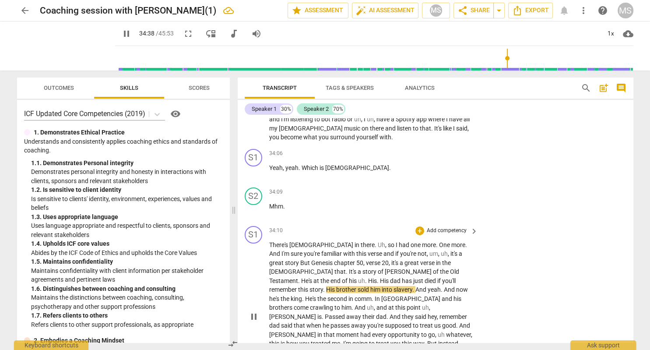
scroll to position [6371, 0]
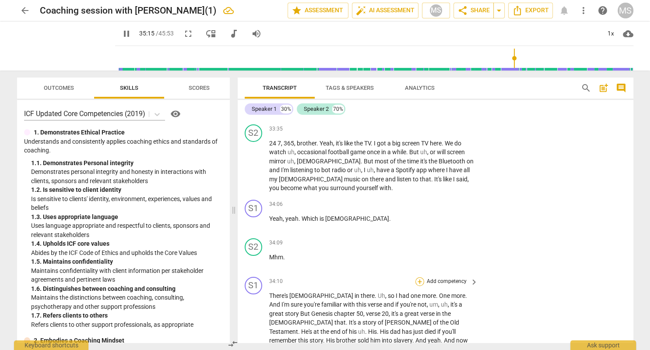
click at [419, 277] on div "+" at bounding box center [419, 281] width 9 height 9
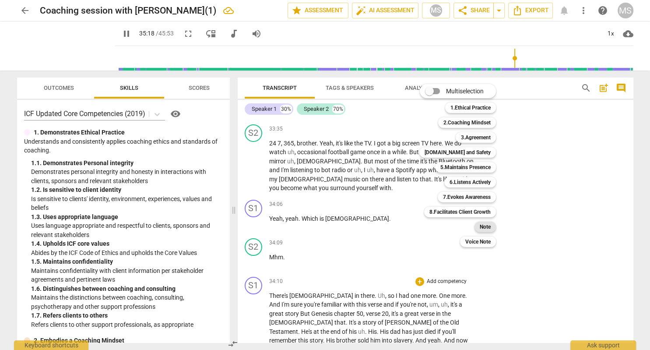
click at [482, 225] on b "Note" at bounding box center [484, 226] width 11 height 10
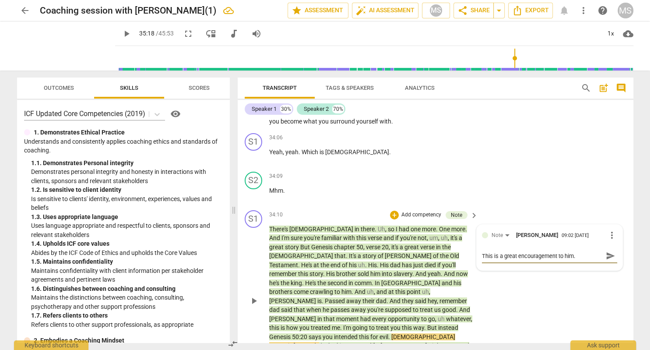
scroll to position [6422, 0]
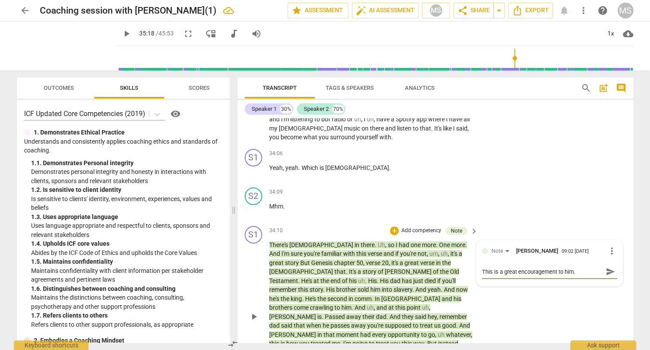
click at [609, 266] on span "send" at bounding box center [610, 271] width 10 height 10
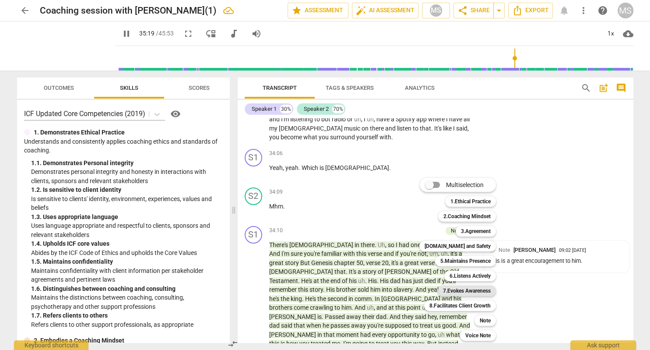
click at [475, 290] on b "7.Evokes Awareness" at bounding box center [467, 290] width 48 height 10
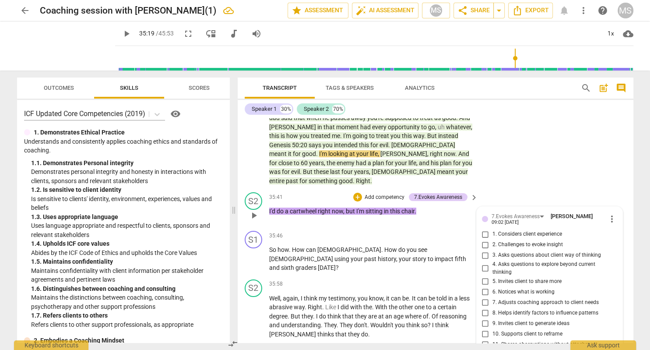
scroll to position [0, 0]
click at [121, 32] on span "play_arrow" at bounding box center [126, 33] width 10 height 10
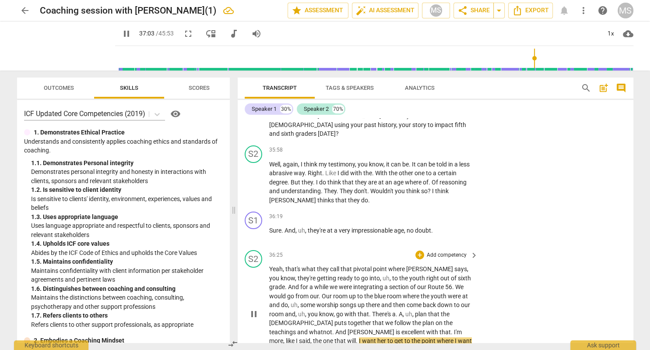
scroll to position [6781, 0]
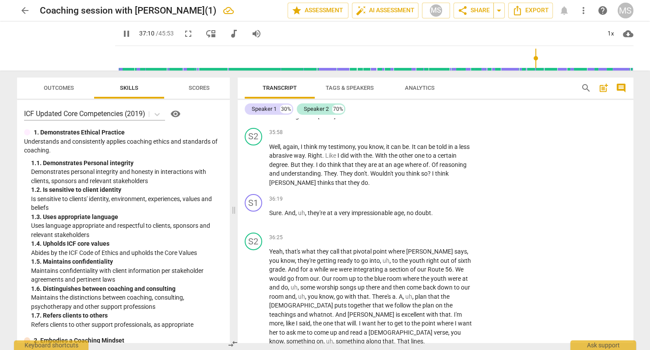
click at [420, 349] on div "+" at bounding box center [419, 357] width 9 height 9
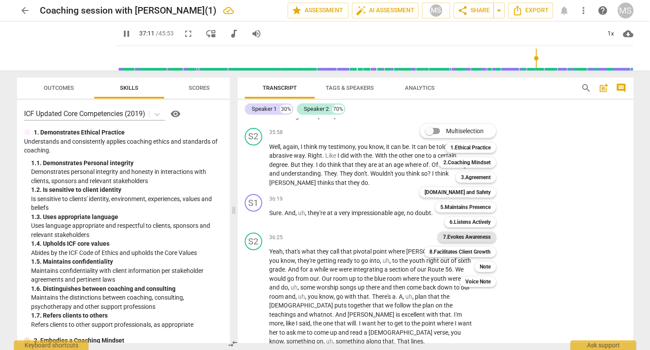
click at [480, 235] on b "7.Evokes Awareness" at bounding box center [467, 236] width 48 height 10
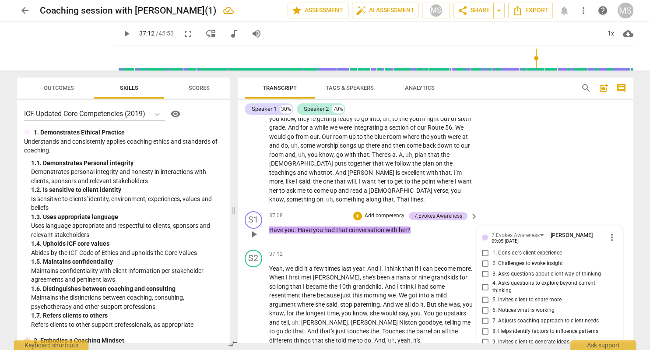
scroll to position [0, 0]
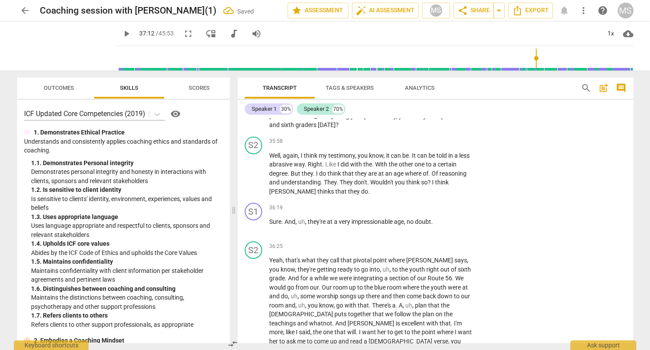
scroll to position [6771, 0]
click at [121, 34] on span "play_arrow" at bounding box center [126, 33] width 10 height 10
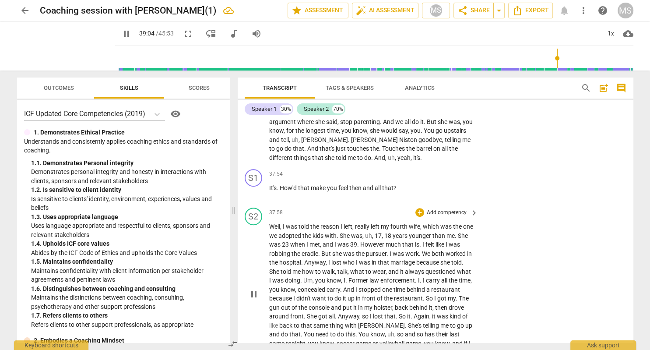
scroll to position [7124, 0]
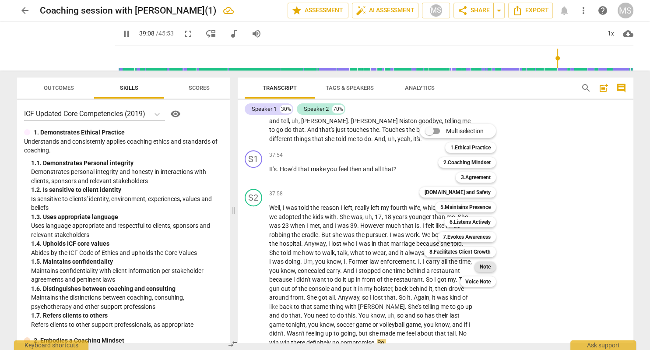
click at [486, 267] on b "Note" at bounding box center [484, 266] width 11 height 10
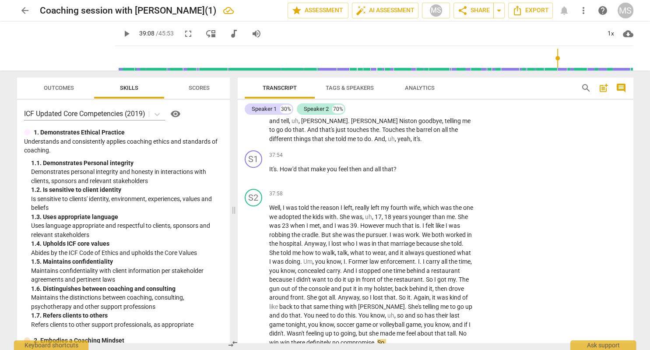
scroll to position [0, 0]
click at [121, 32] on span "play_arrow" at bounding box center [126, 33] width 10 height 10
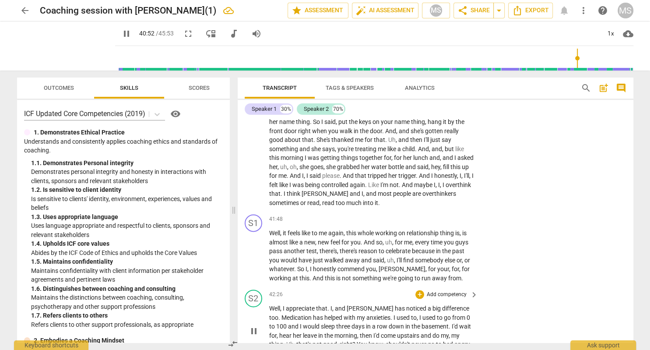
scroll to position [7657, 0]
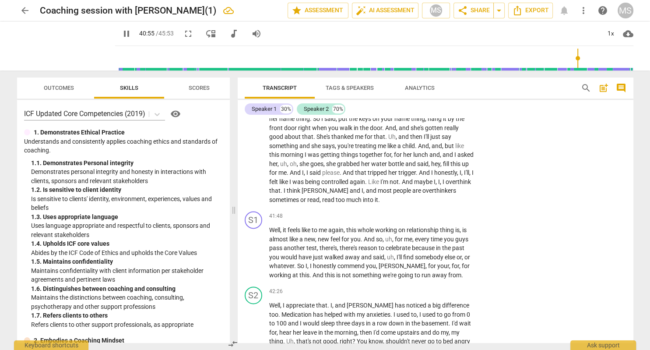
click at [121, 32] on span "pause" at bounding box center [126, 33] width 10 height 10
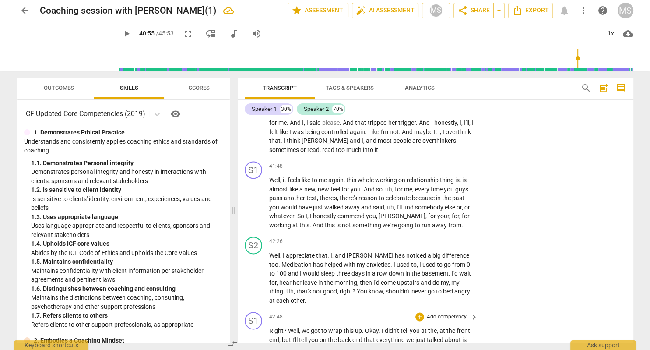
scroll to position [7708, 0]
click at [421, 311] on div "+" at bounding box center [419, 315] width 9 height 9
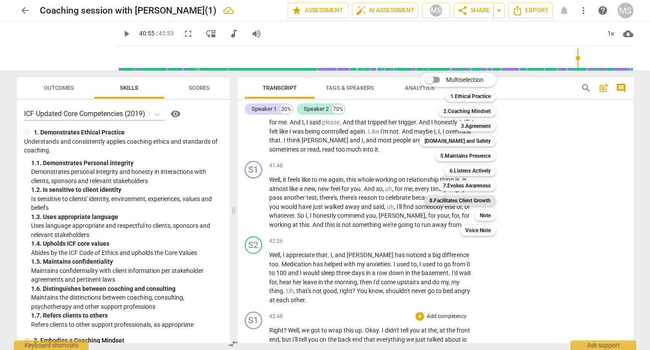
click at [470, 197] on b "8.Facilitates Client Growth" at bounding box center [459, 200] width 61 height 10
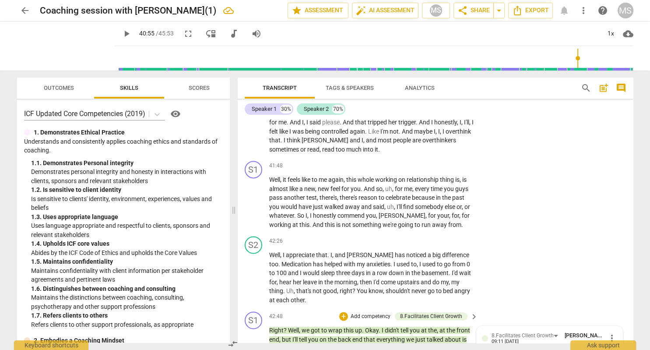
scroll to position [7, 0]
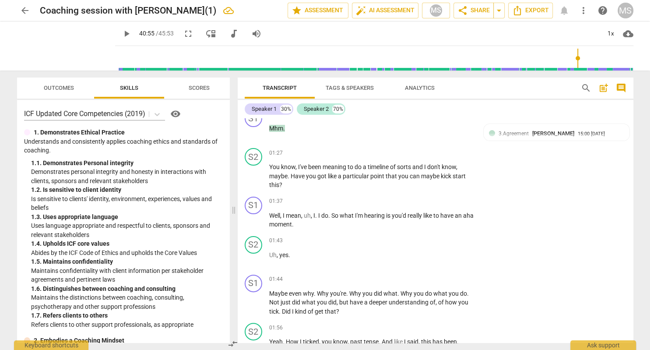
scroll to position [297, 0]
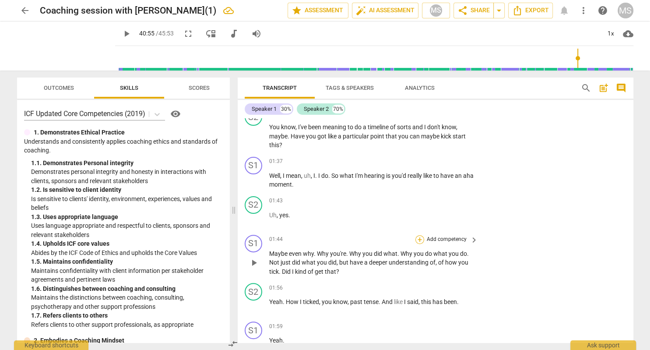
click at [421, 235] on div "+" at bounding box center [419, 239] width 9 height 9
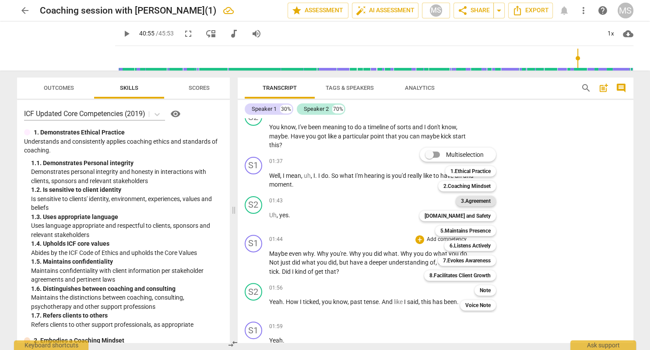
click at [477, 200] on b "3.Agreement" at bounding box center [476, 201] width 30 height 10
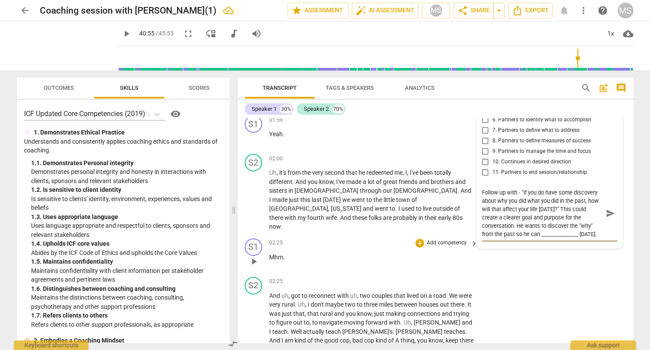
scroll to position [505, 0]
click at [610, 207] on span "send" at bounding box center [610, 212] width 10 height 10
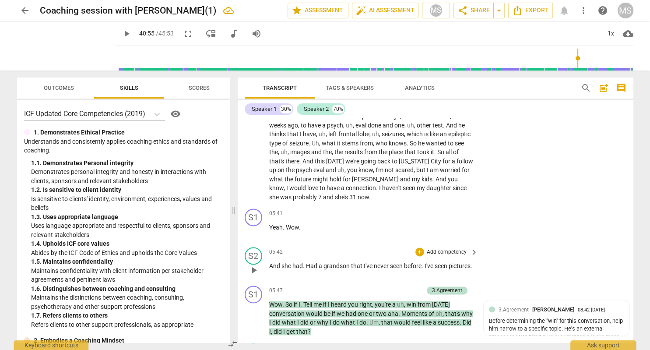
scroll to position [1160, 0]
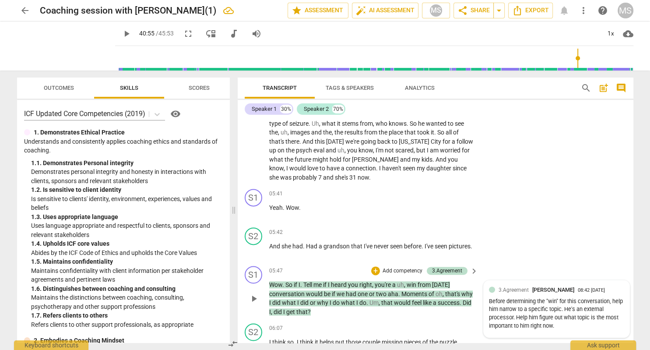
click at [603, 285] on div "3.Agreement [PERSON_NAME] 08:42 [DATE]" at bounding box center [561, 289] width 126 height 8
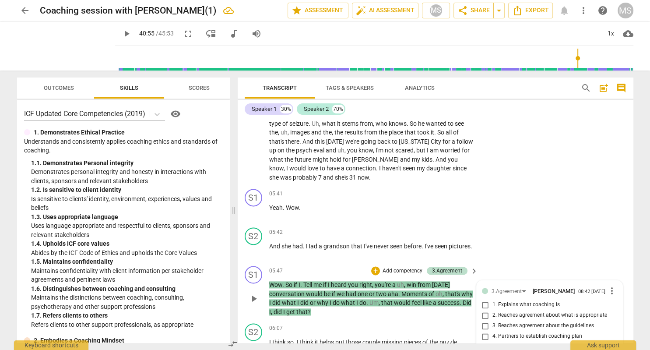
click at [615, 285] on span "more_vert" at bounding box center [611, 290] width 10 height 10
click at [616, 275] on li "Delete" at bounding box center [621, 274] width 30 height 17
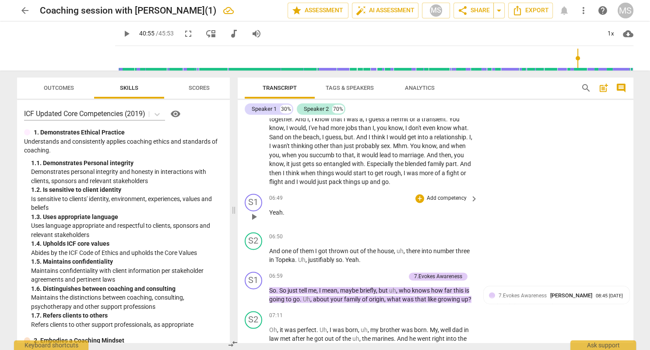
scroll to position [1412, 0]
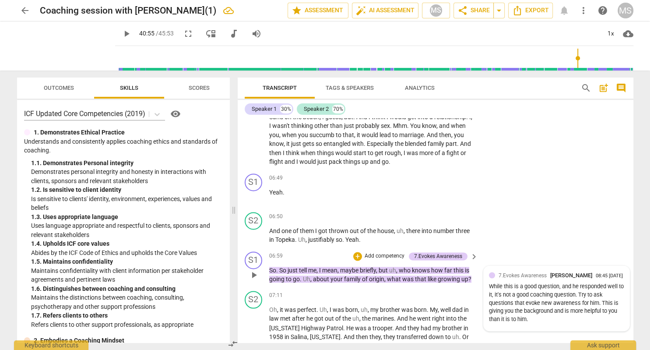
click at [617, 273] on div "08:45 [DATE]" at bounding box center [608, 276] width 27 height 6
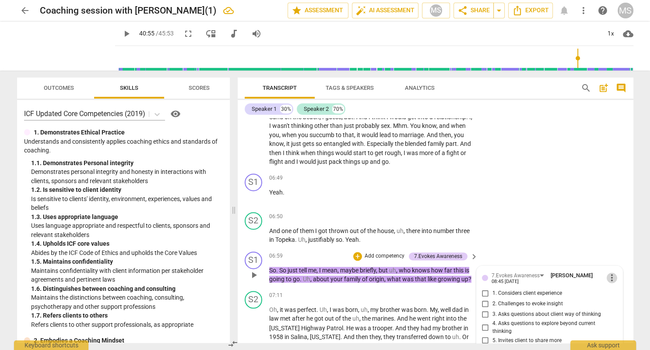
click at [611, 272] on span "more_vert" at bounding box center [611, 277] width 10 height 10
click at [617, 244] on li "Edit" at bounding box center [621, 244] width 30 height 17
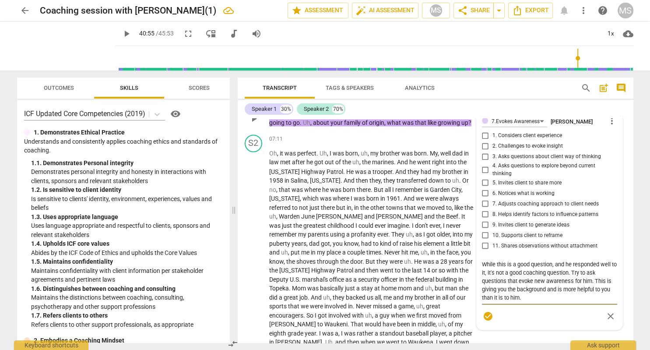
click at [535, 263] on textarea "While this is a good question, and he responded well to it, it's not a good coa…" at bounding box center [549, 280] width 135 height 42
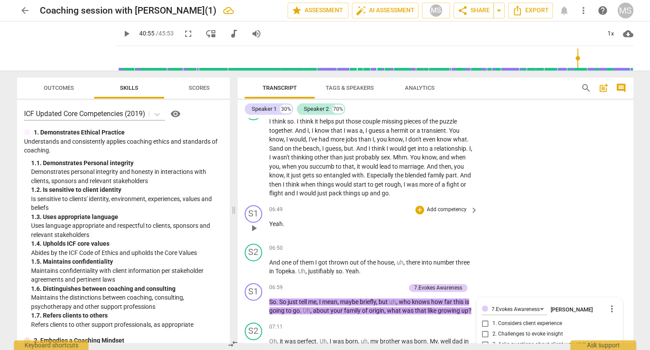
scroll to position [1367, 0]
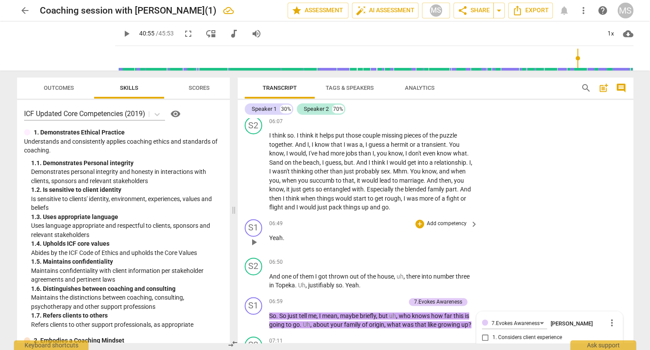
click at [525, 215] on div "S1 play_arrow pause 06:49 + Add competency keyboard_arrow_right Yeah ." at bounding box center [435, 234] width 395 height 38
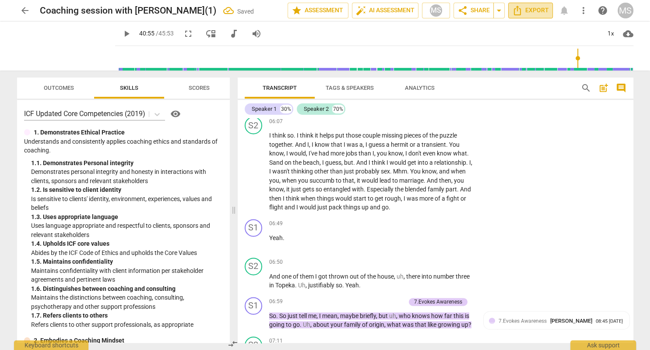
click at [530, 10] on span "Export" at bounding box center [530, 10] width 37 height 10
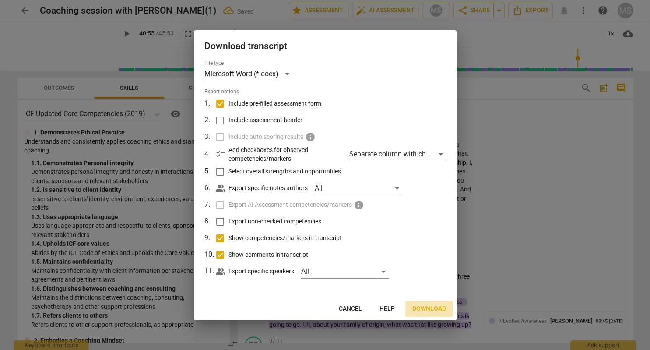
click at [434, 308] on span "Download" at bounding box center [429, 308] width 34 height 9
